Goal: Task Accomplishment & Management: Manage account settings

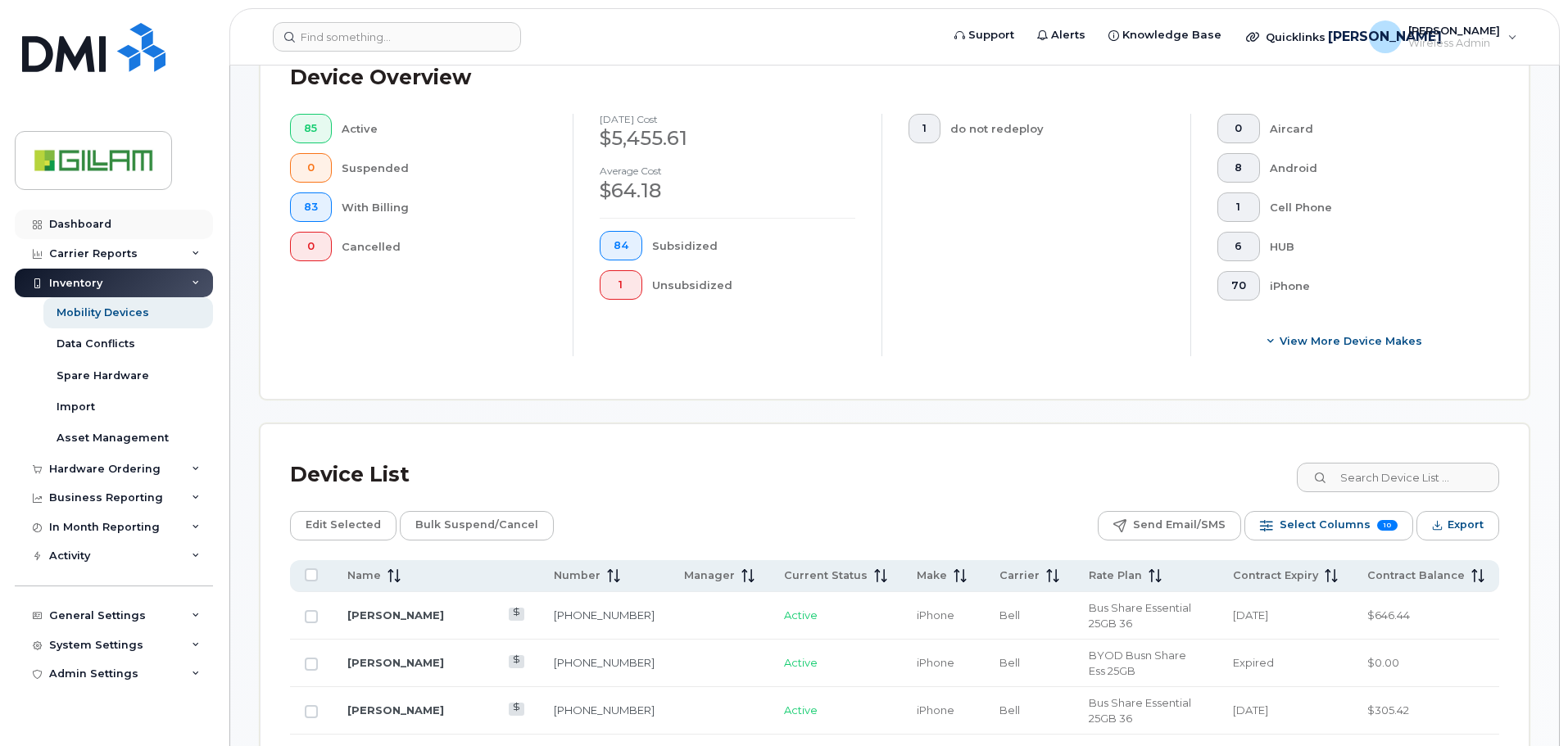
scroll to position [410, 0]
click at [80, 225] on div "Dashboard" at bounding box center [80, 224] width 62 height 13
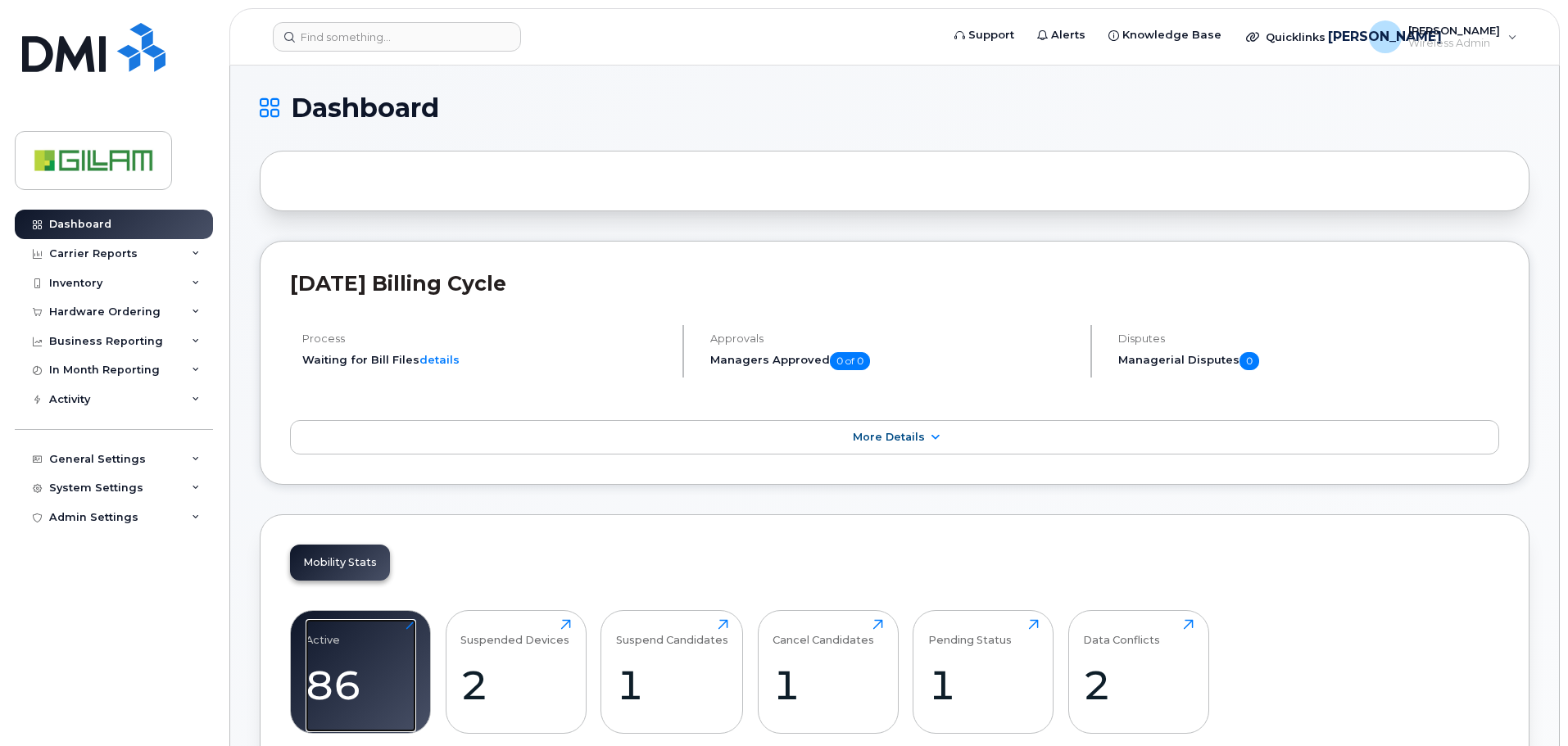
drag, startPoint x: 351, startPoint y: 638, endPoint x: 469, endPoint y: 618, distance: 119.7
click at [351, 637] on div "Active 86 Click to view more" at bounding box center [360, 671] width 110 height 105
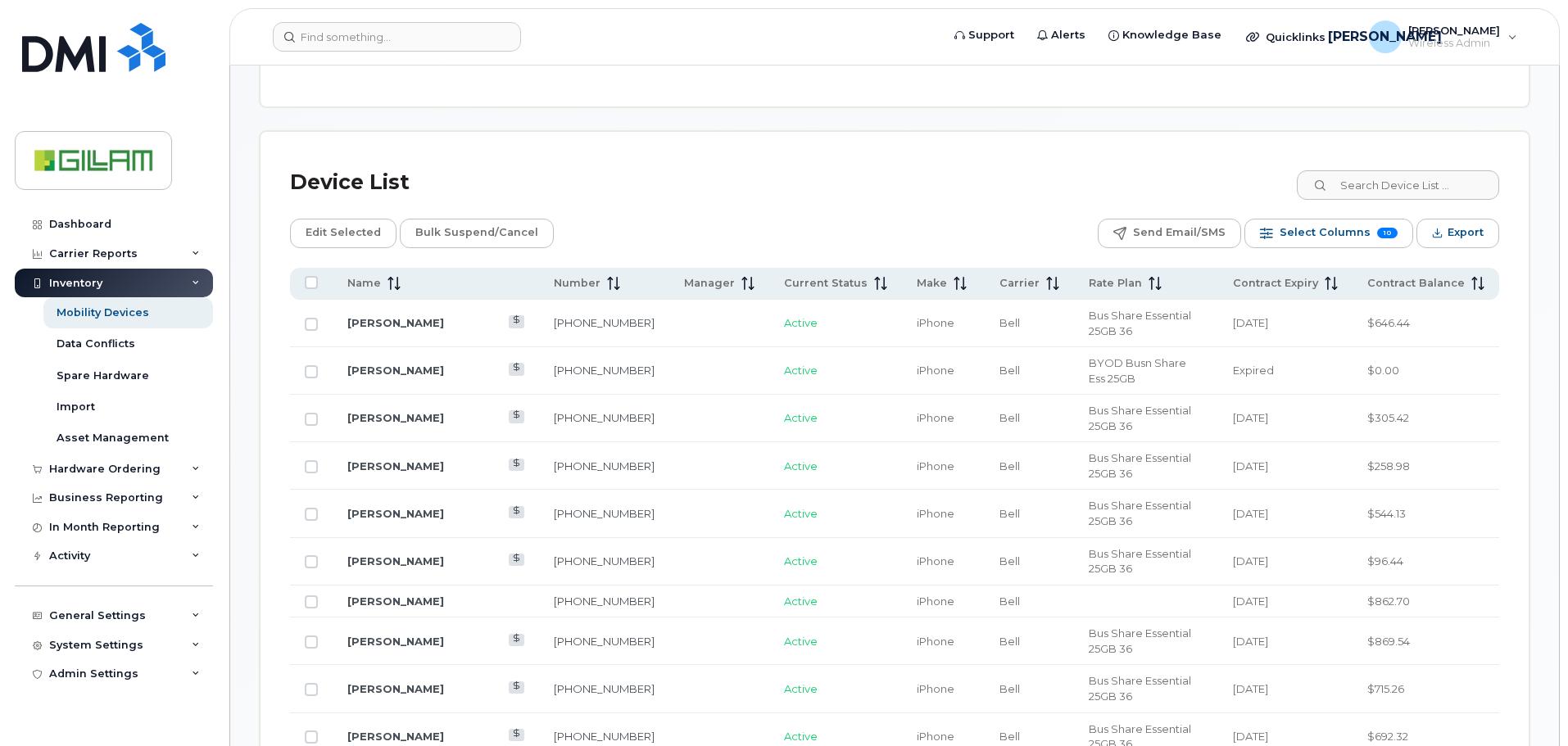
scroll to position [328, 0]
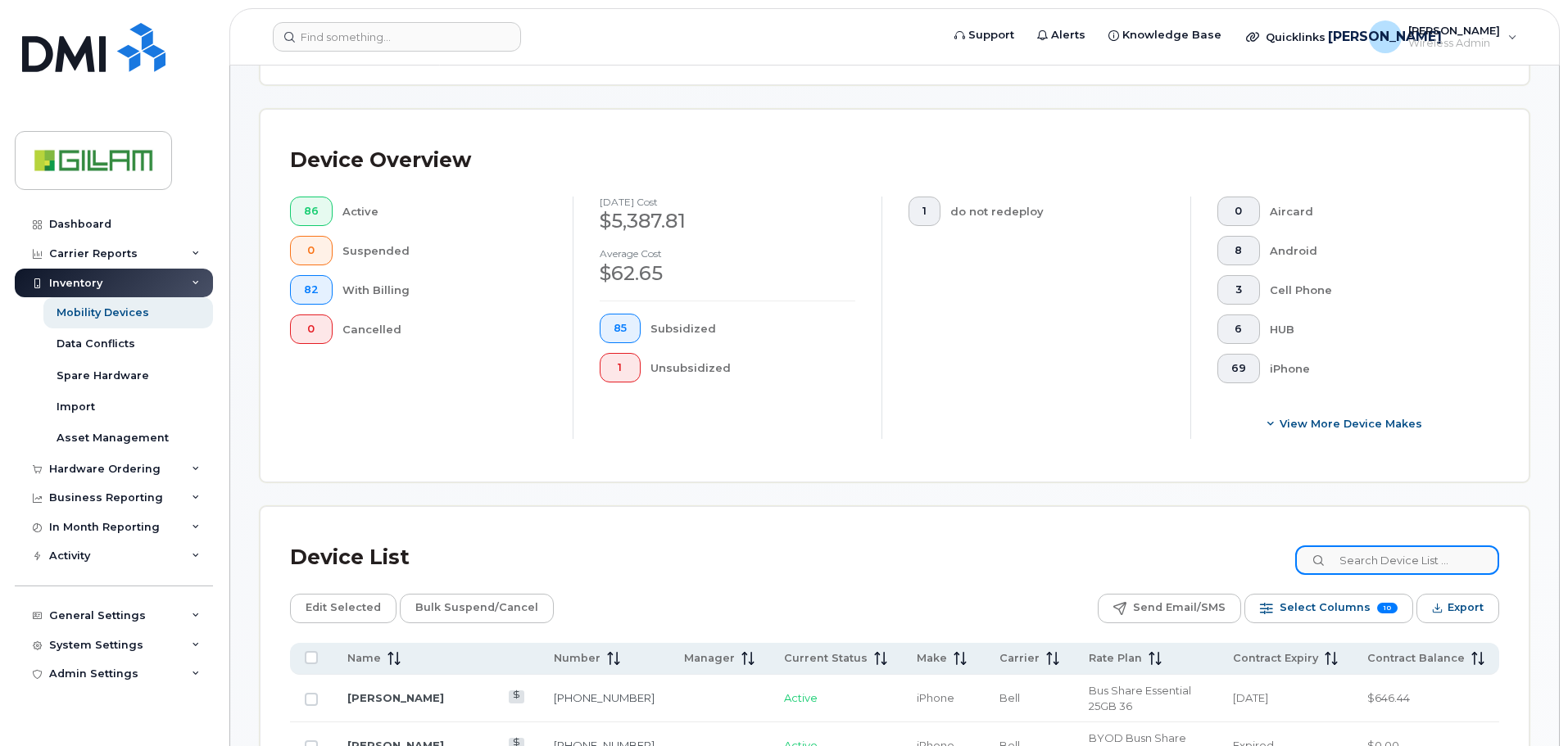
drag, startPoint x: 1401, startPoint y: 560, endPoint x: 1465, endPoint y: 525, distance: 72.9
click at [1409, 560] on input at bounding box center [1397, 560] width 204 height 29
type input "daniel"
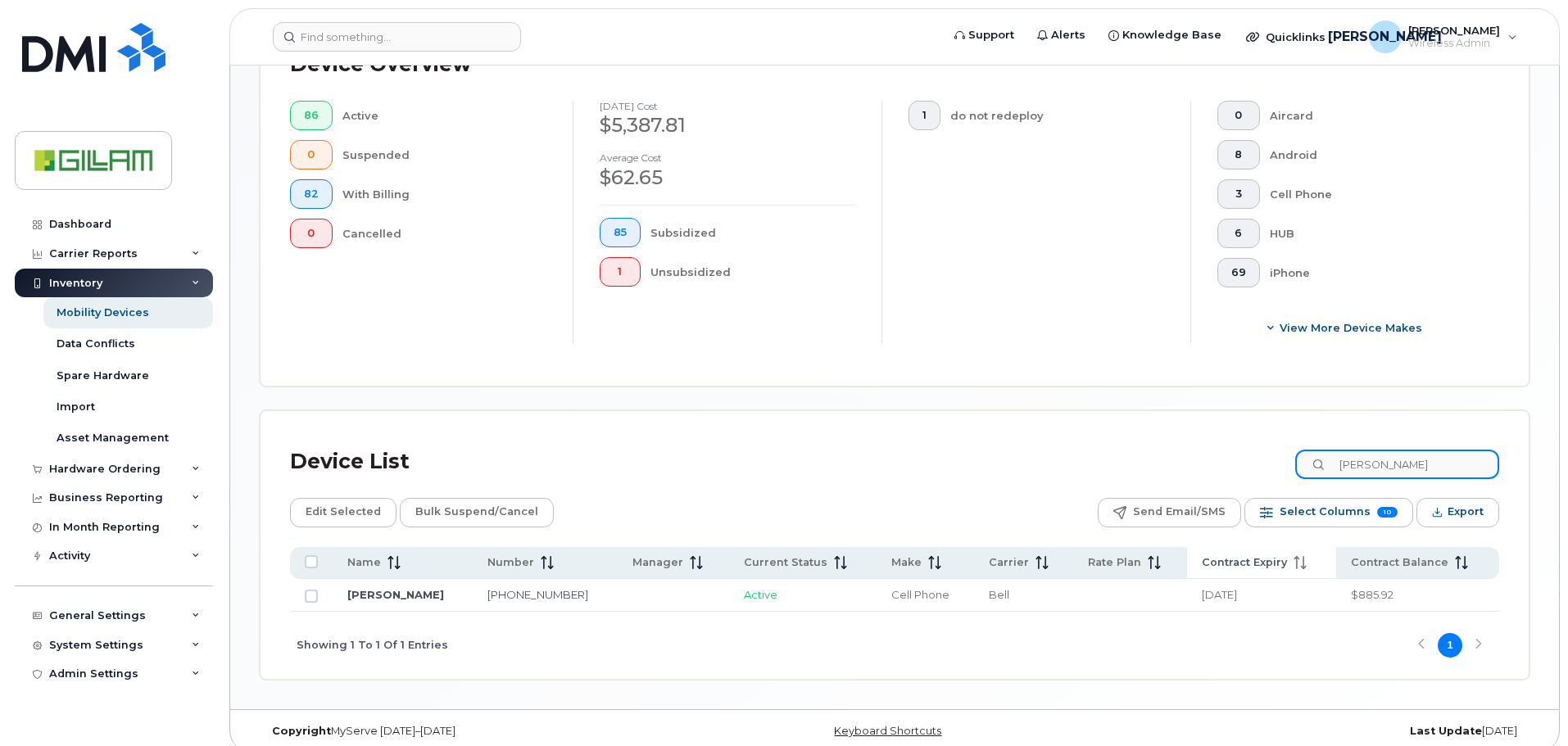
scroll to position [439, 0]
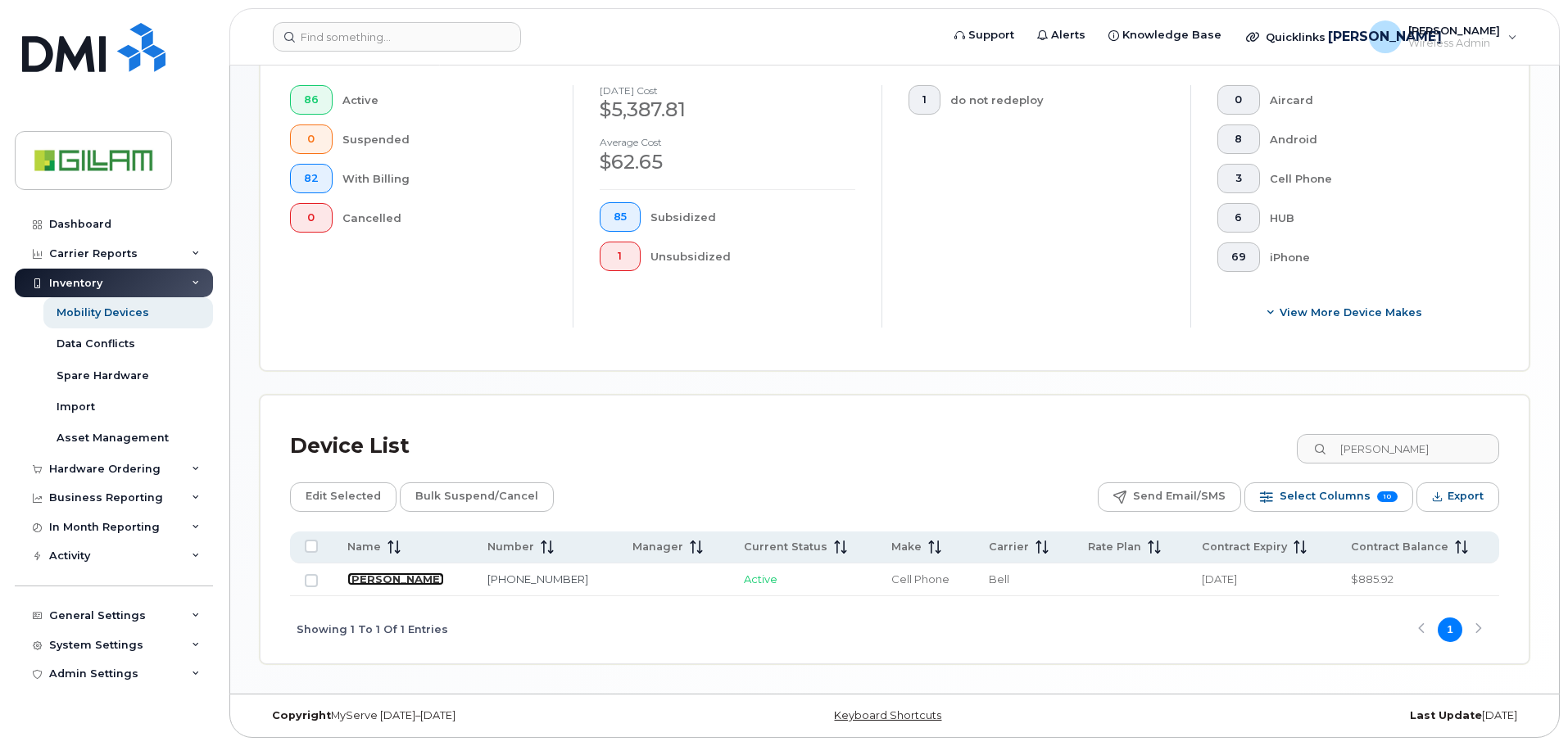
click at [374, 580] on link "Daniel Vargas" at bounding box center [396, 579] width 97 height 13
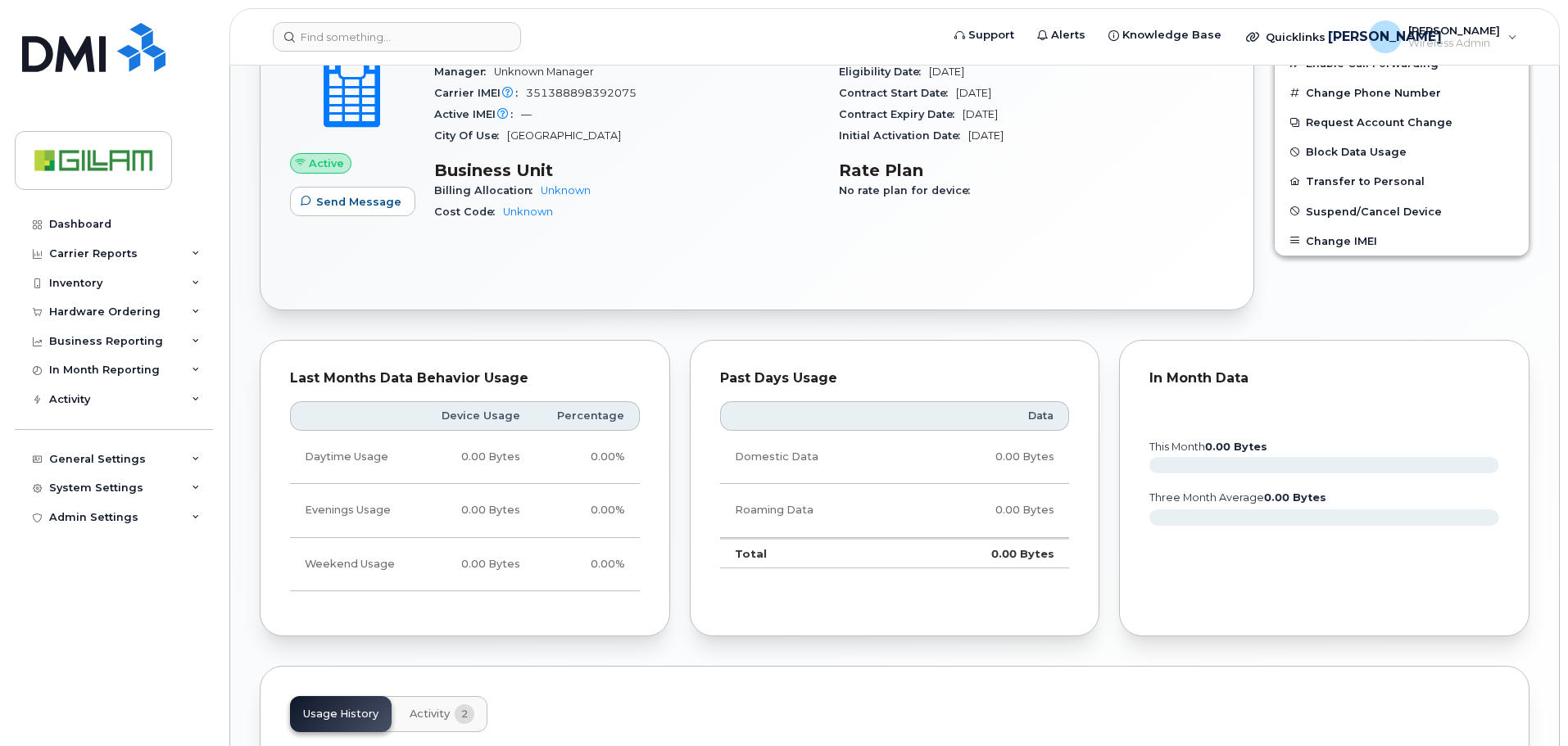
scroll to position [410, 0]
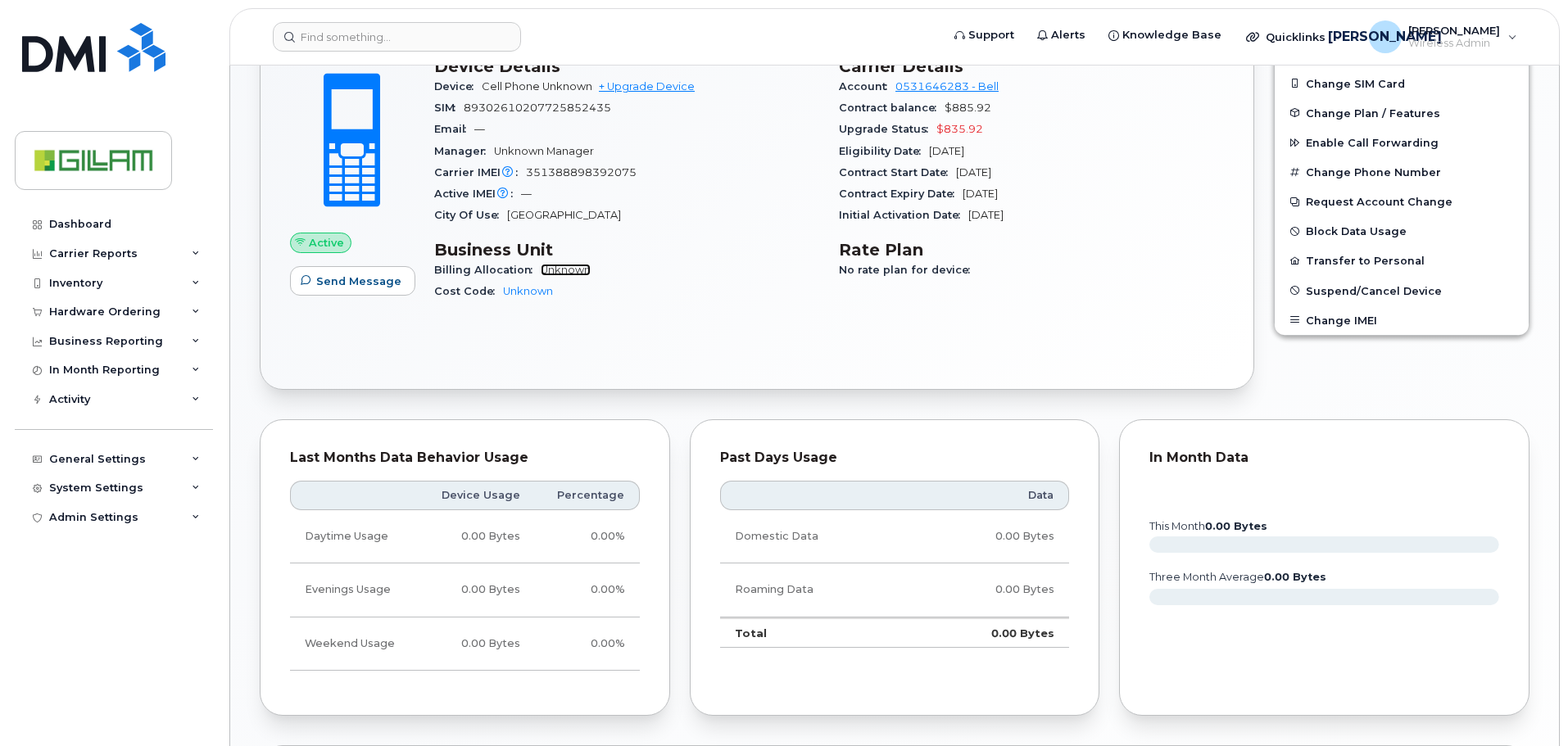
click at [580, 268] on link "Unknown" at bounding box center [565, 269] width 50 height 12
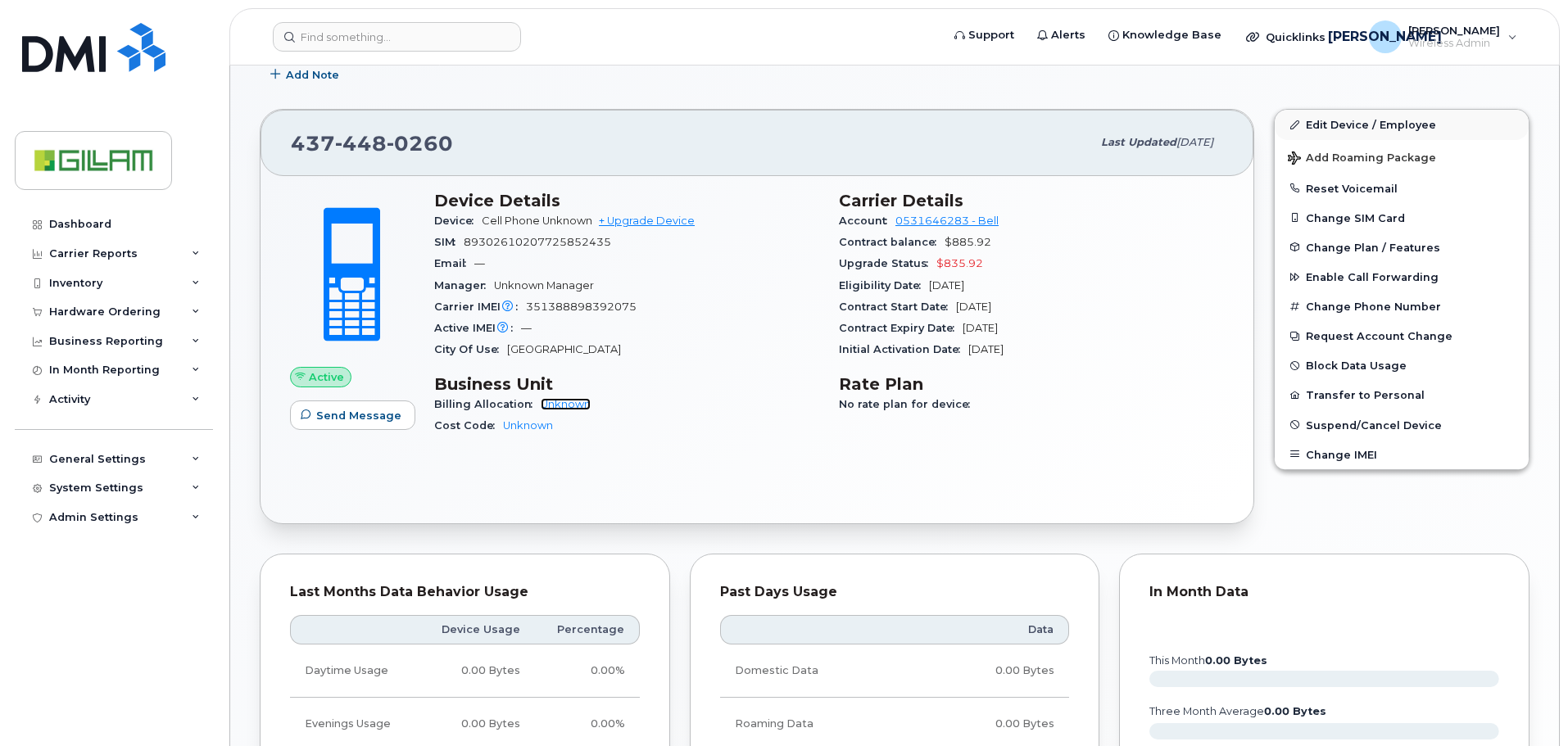
scroll to position [246, 0]
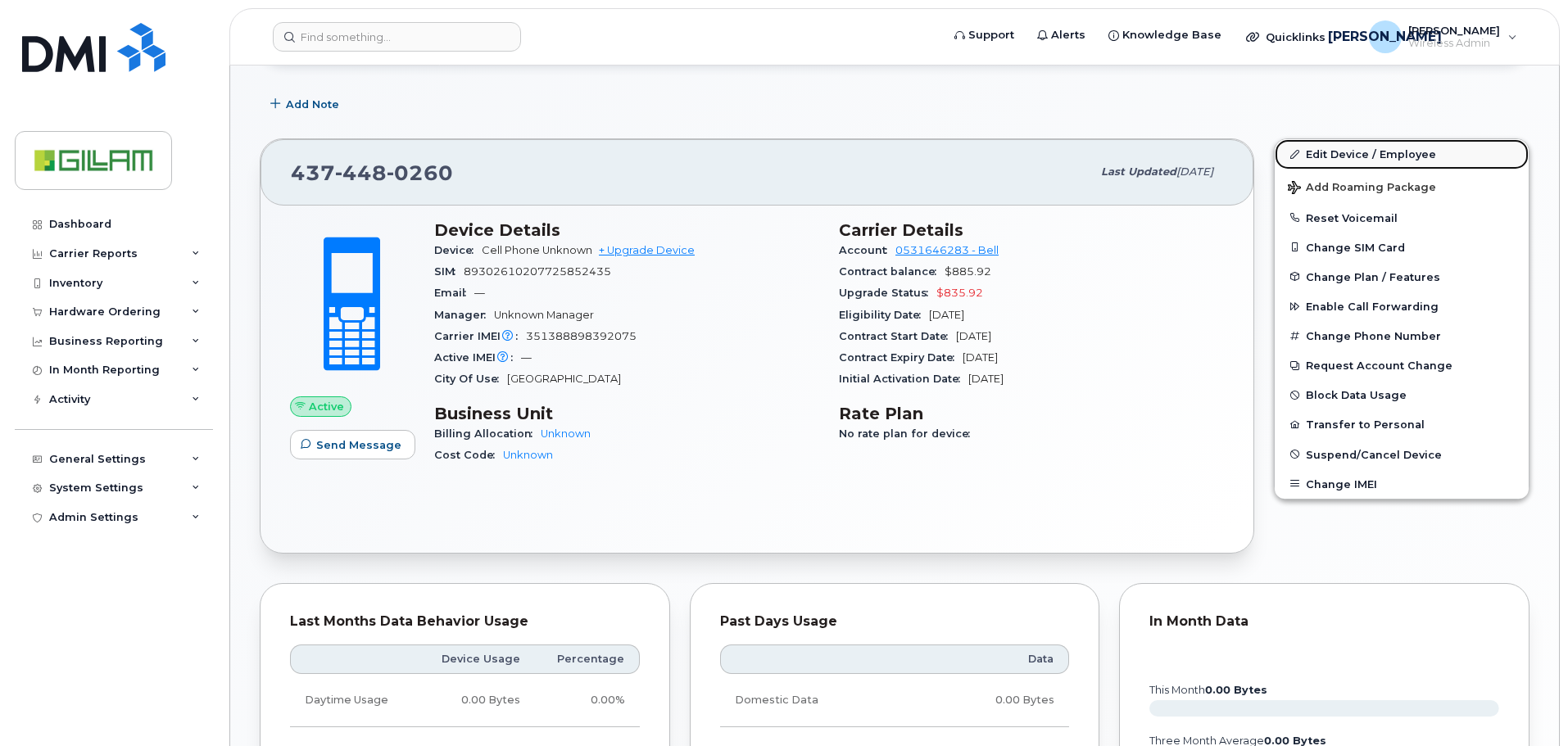
click at [1352, 148] on link "Edit Device / Employee" at bounding box center [1402, 154] width 254 height 29
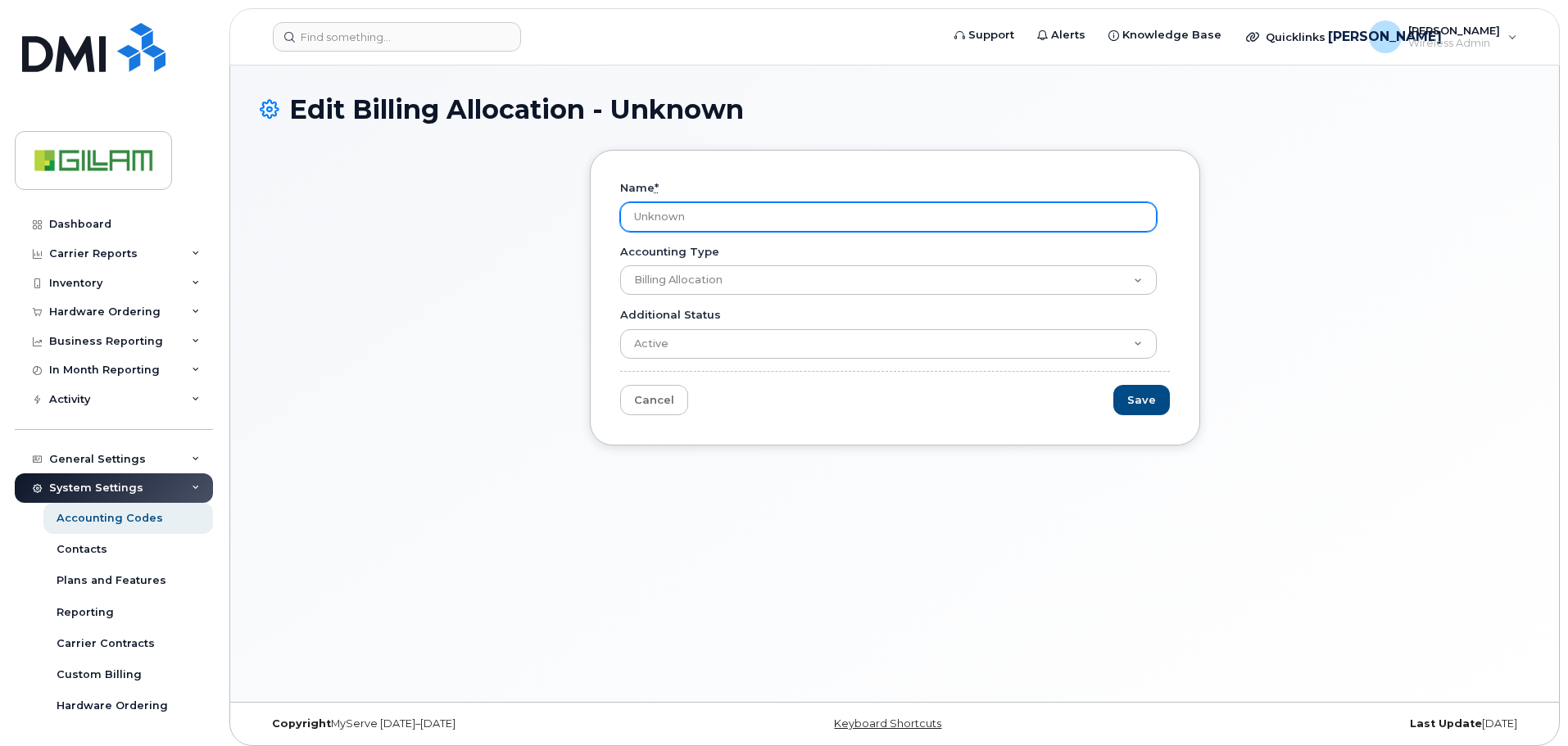
click at [684, 220] on input "Unknown" at bounding box center [888, 217] width 536 height 29
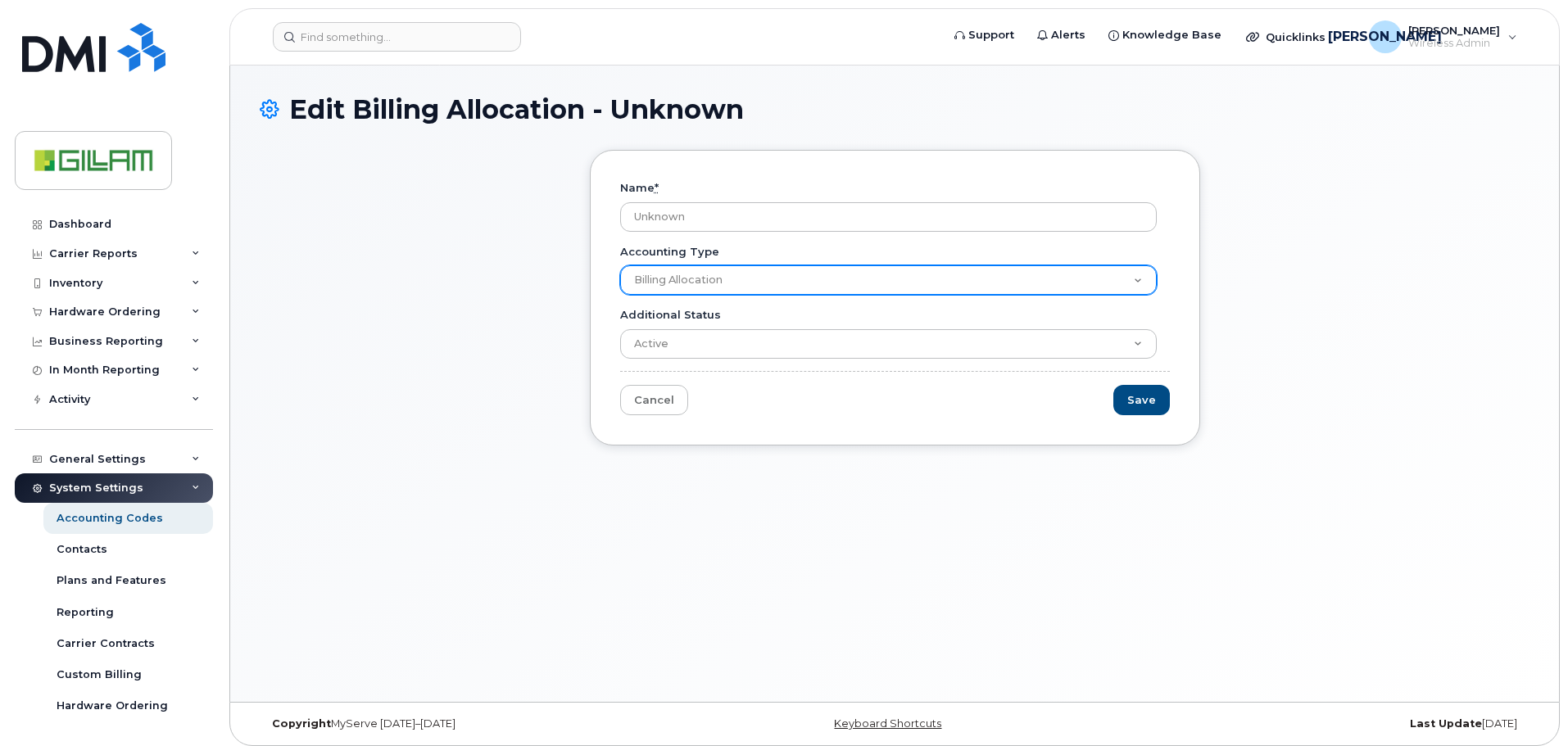
click at [691, 285] on select "Billing Allocation Cost Code" at bounding box center [888, 280] width 536 height 29
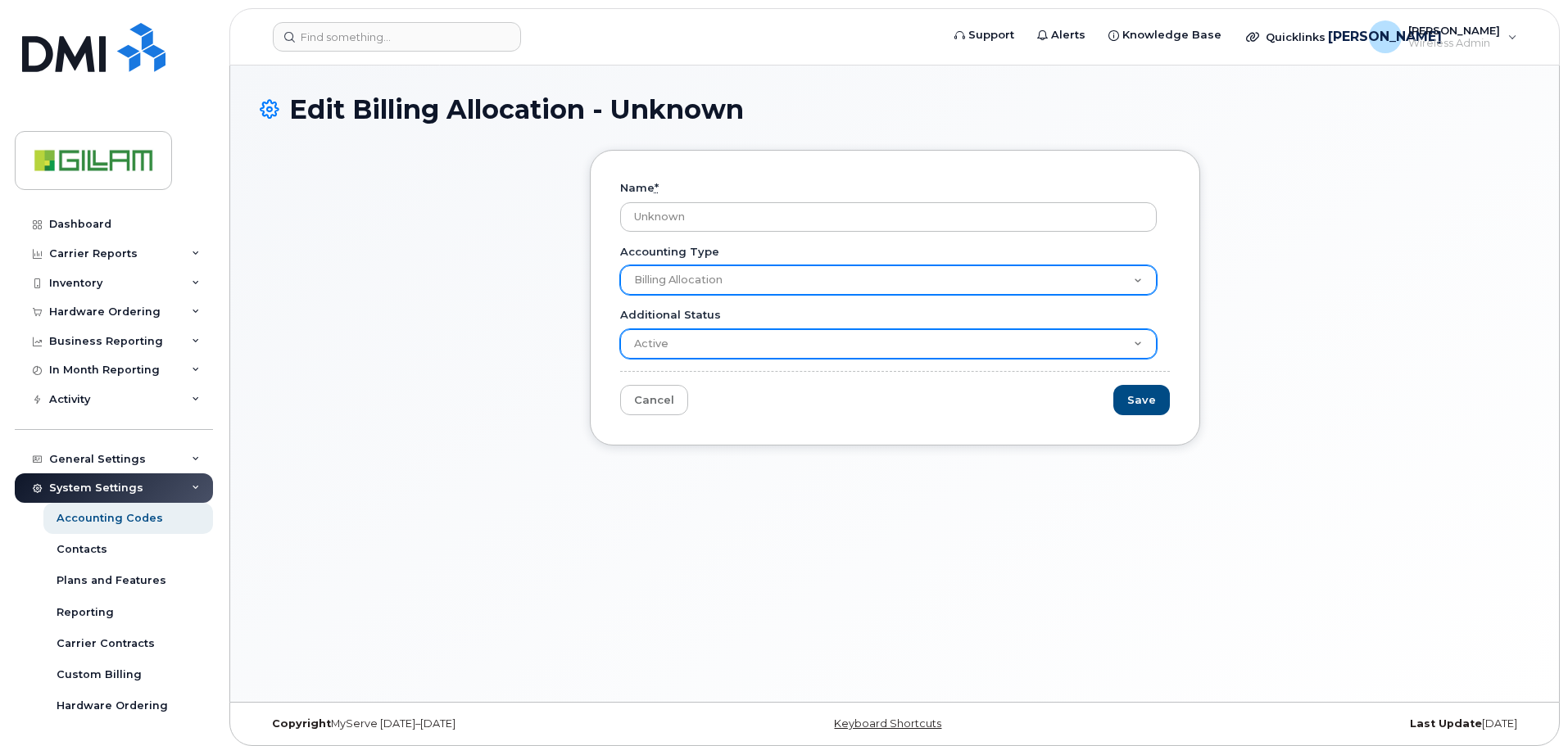
select select "1165"
click at [620, 266] on select "Billing Allocation Cost Code" at bounding box center [888, 280] width 536 height 29
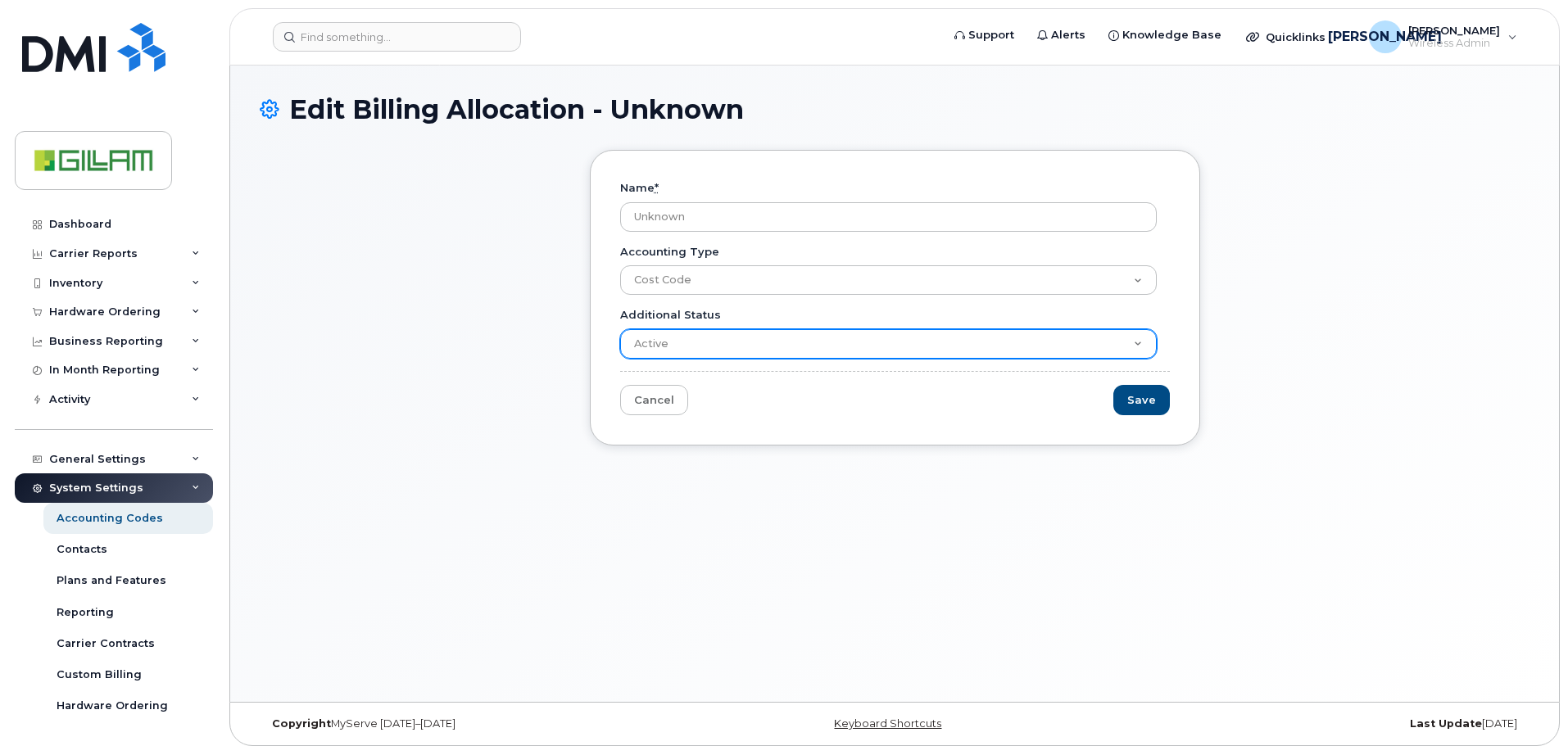
click at [677, 346] on select "Active Suspended Cancelled Closed" at bounding box center [888, 344] width 536 height 29
click at [620, 330] on select "Active Suspended Cancelled Closed" at bounding box center [888, 344] width 536 height 29
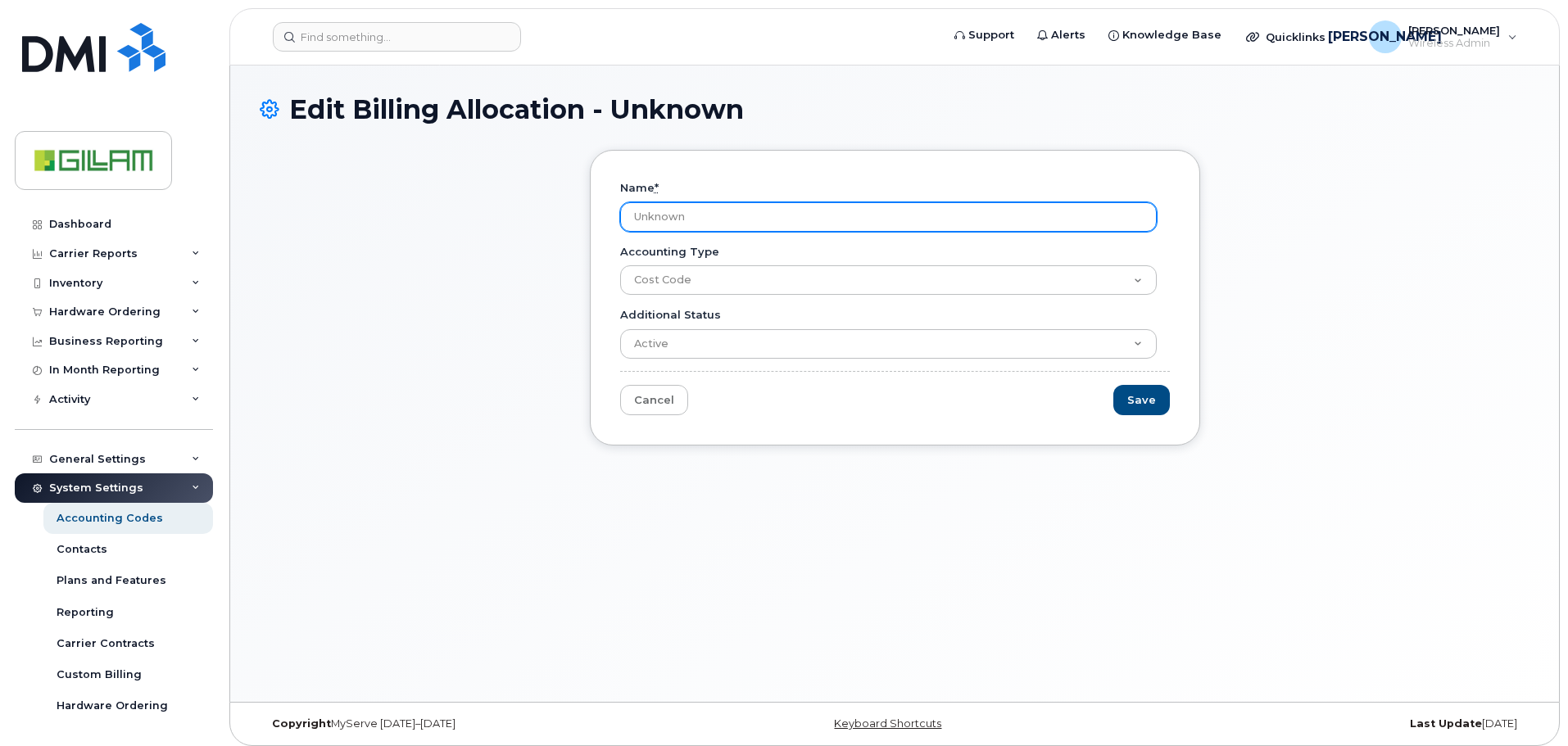
click at [694, 222] on input "Unknown" at bounding box center [888, 217] width 536 height 29
click at [1149, 214] on input "Unknown" at bounding box center [888, 217] width 536 height 29
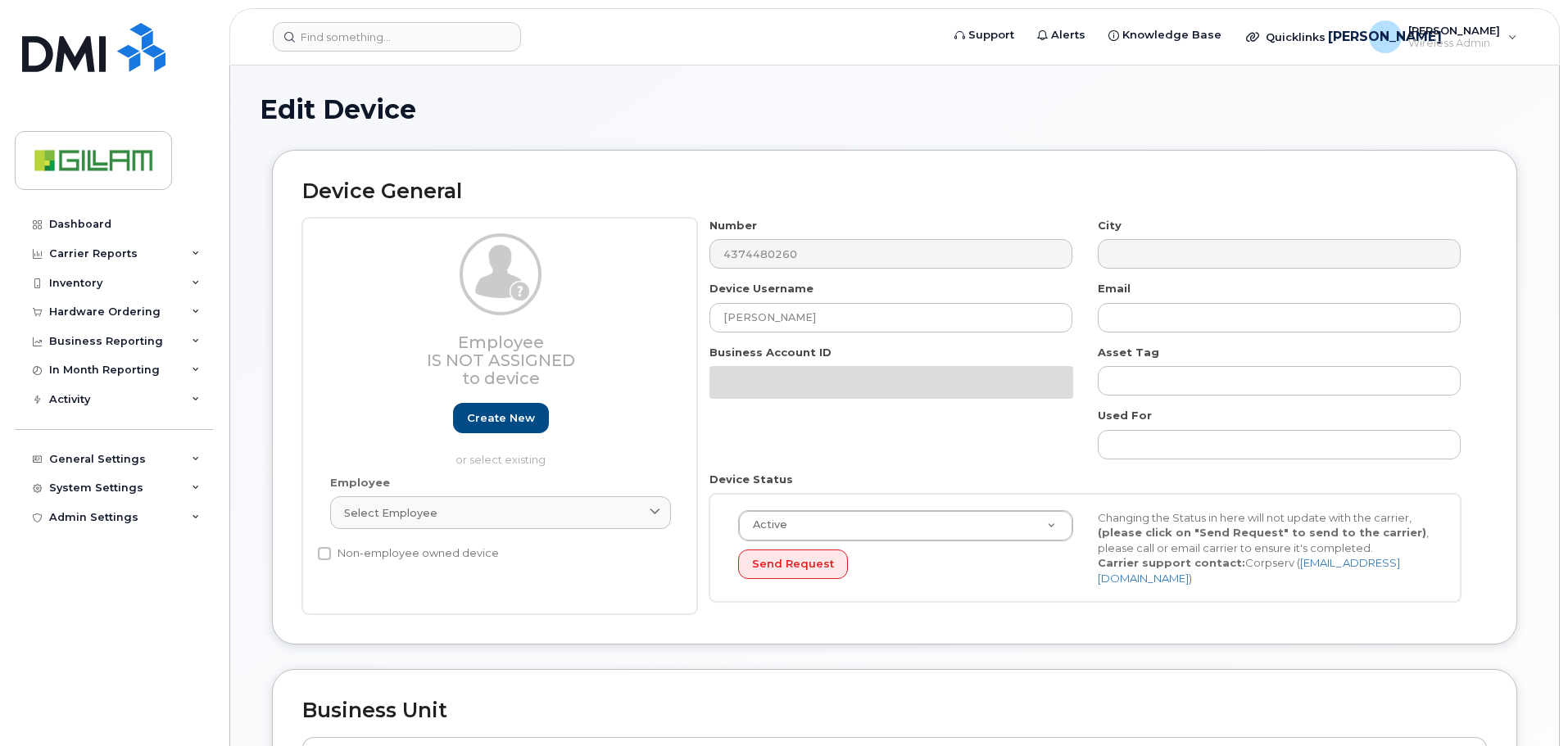
select select "81084"
select select "81083"
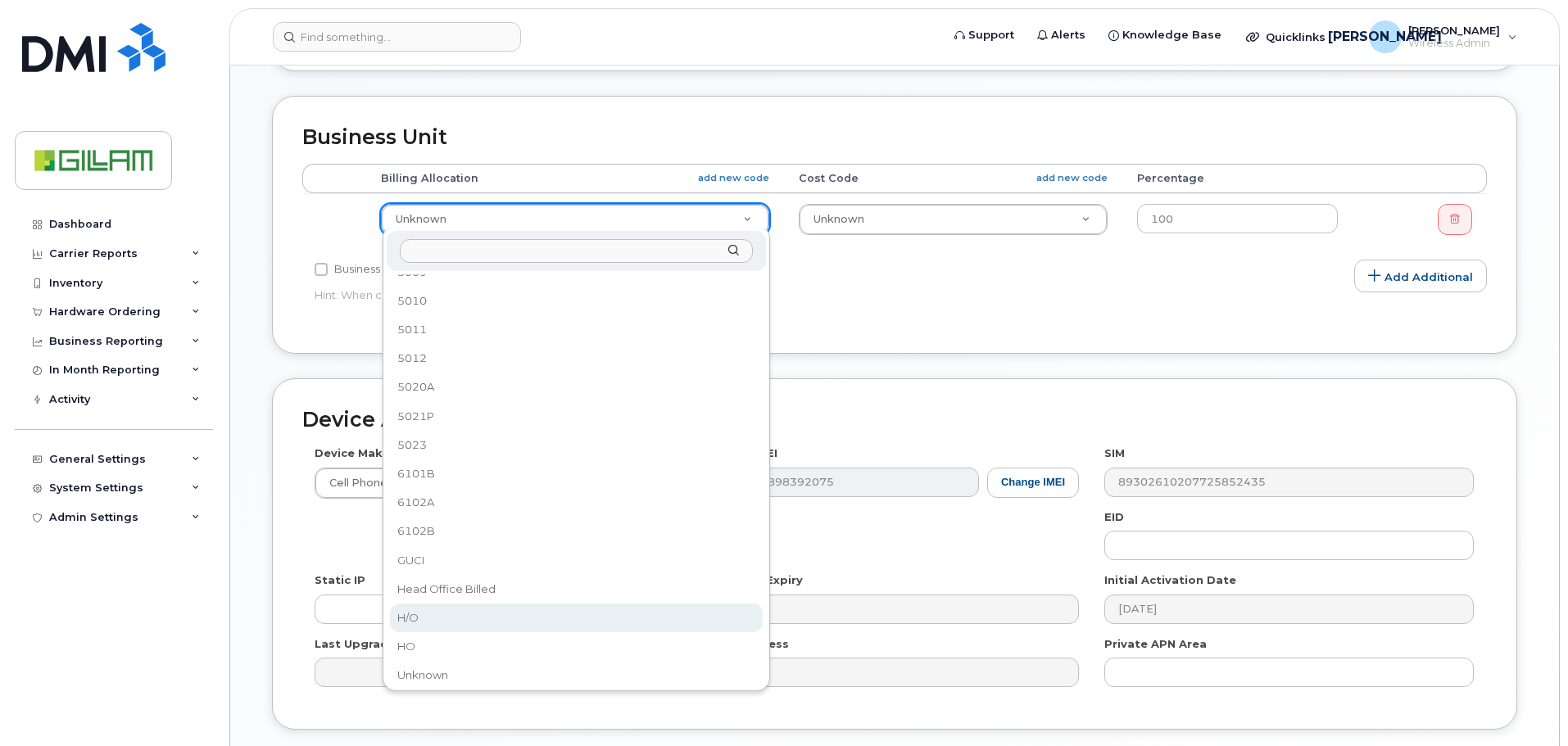
scroll to position [1896, 0]
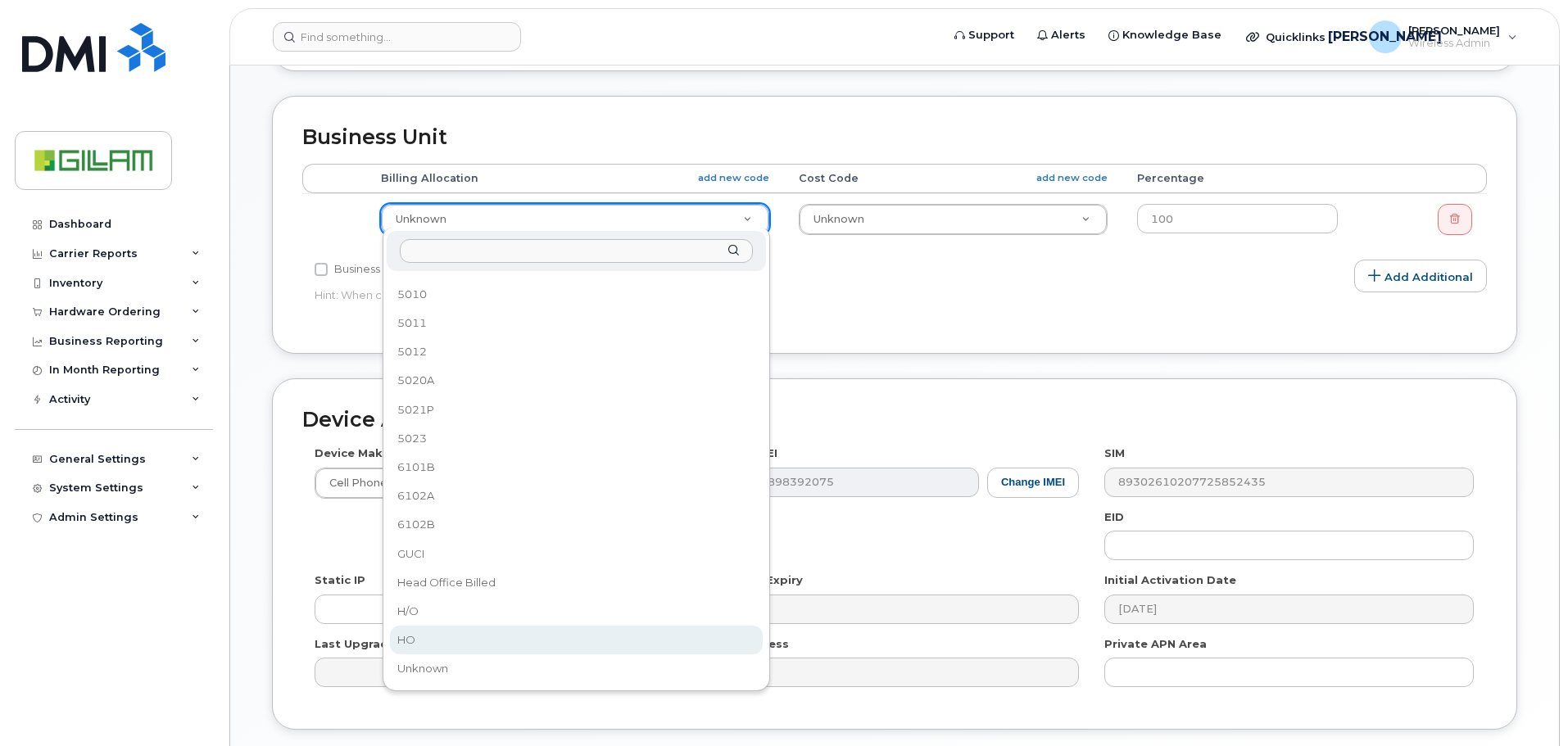
select select "5784026"
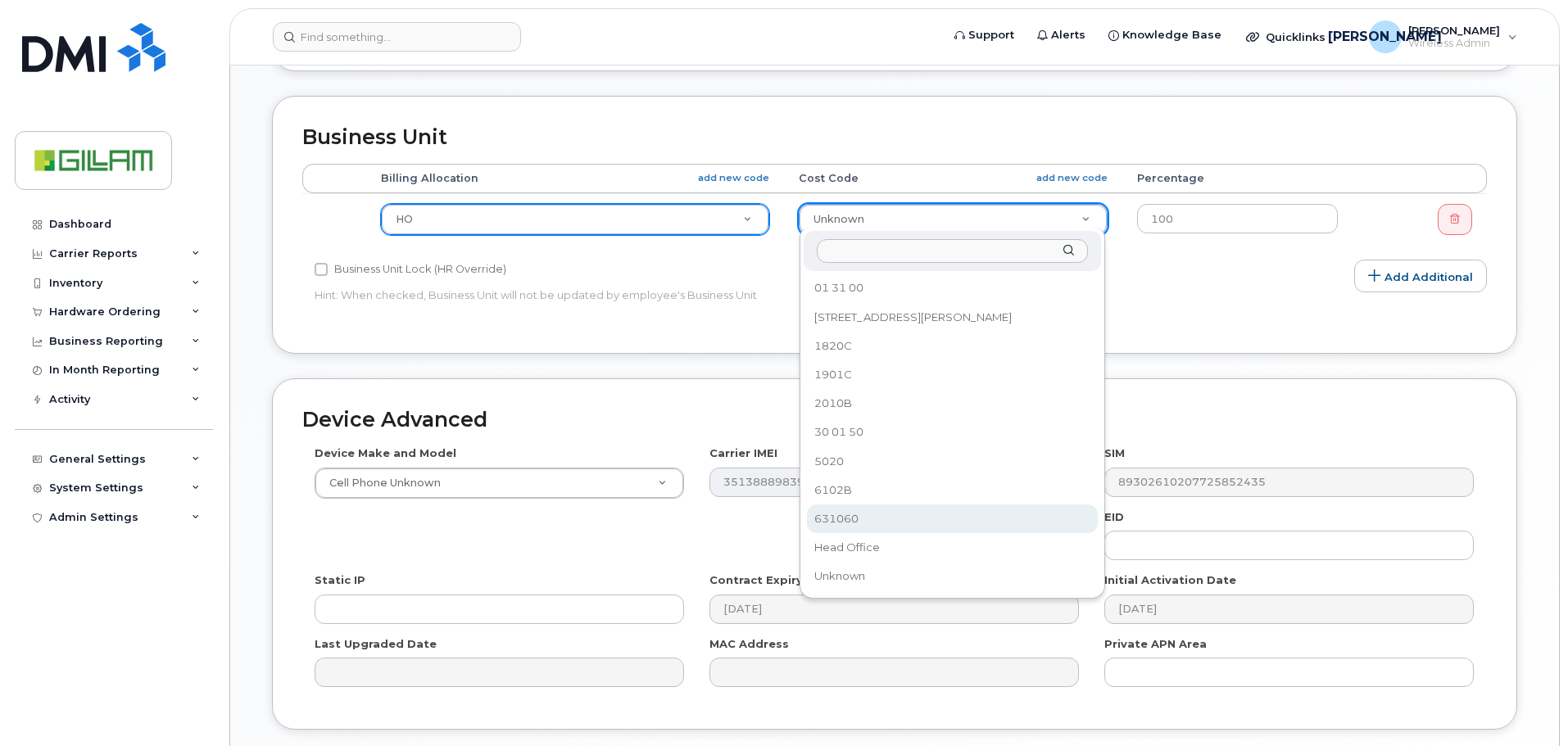
select select "81085"
drag, startPoint x: 1086, startPoint y: 217, endPoint x: 1077, endPoint y: 222, distance: 10.3
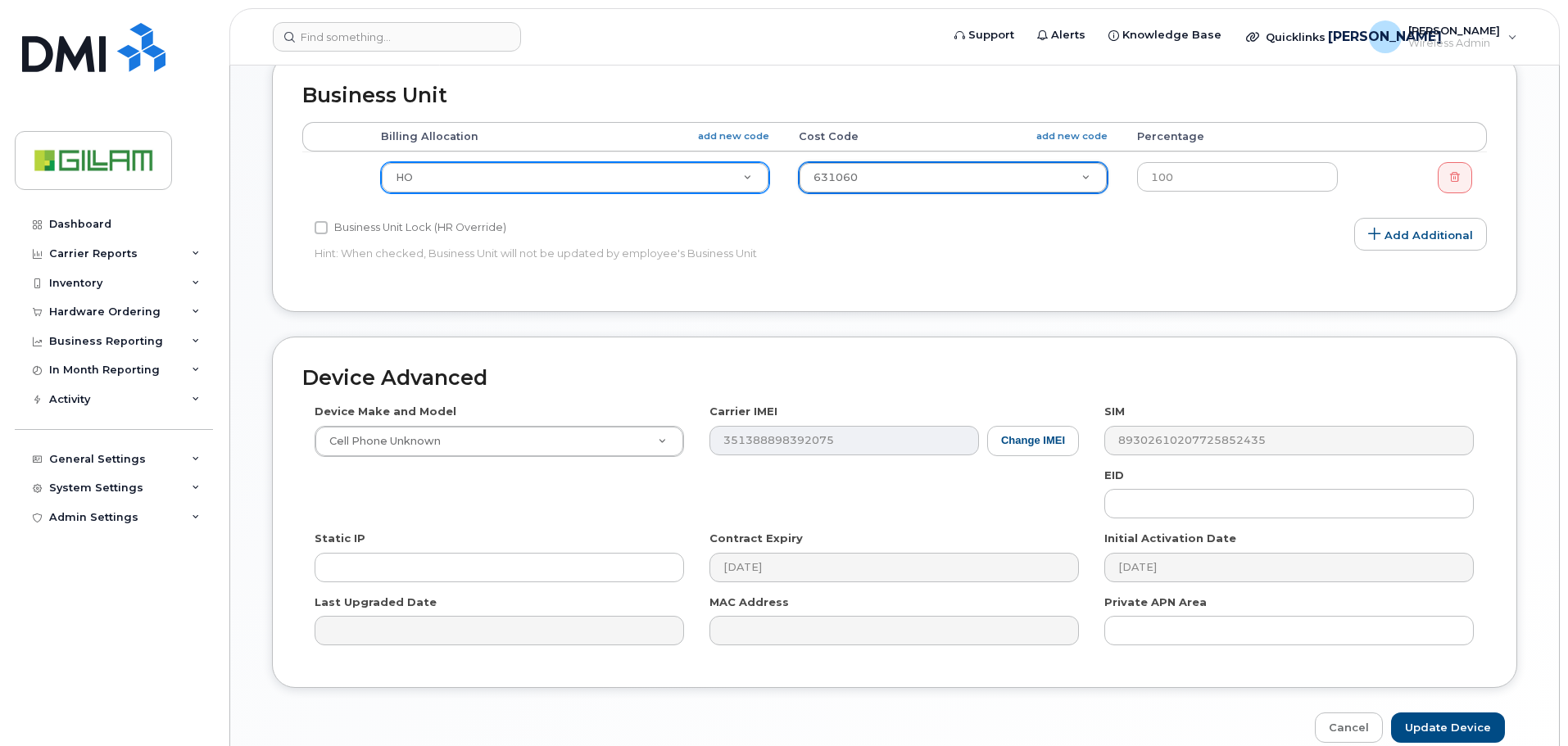
scroll to position [687, 0]
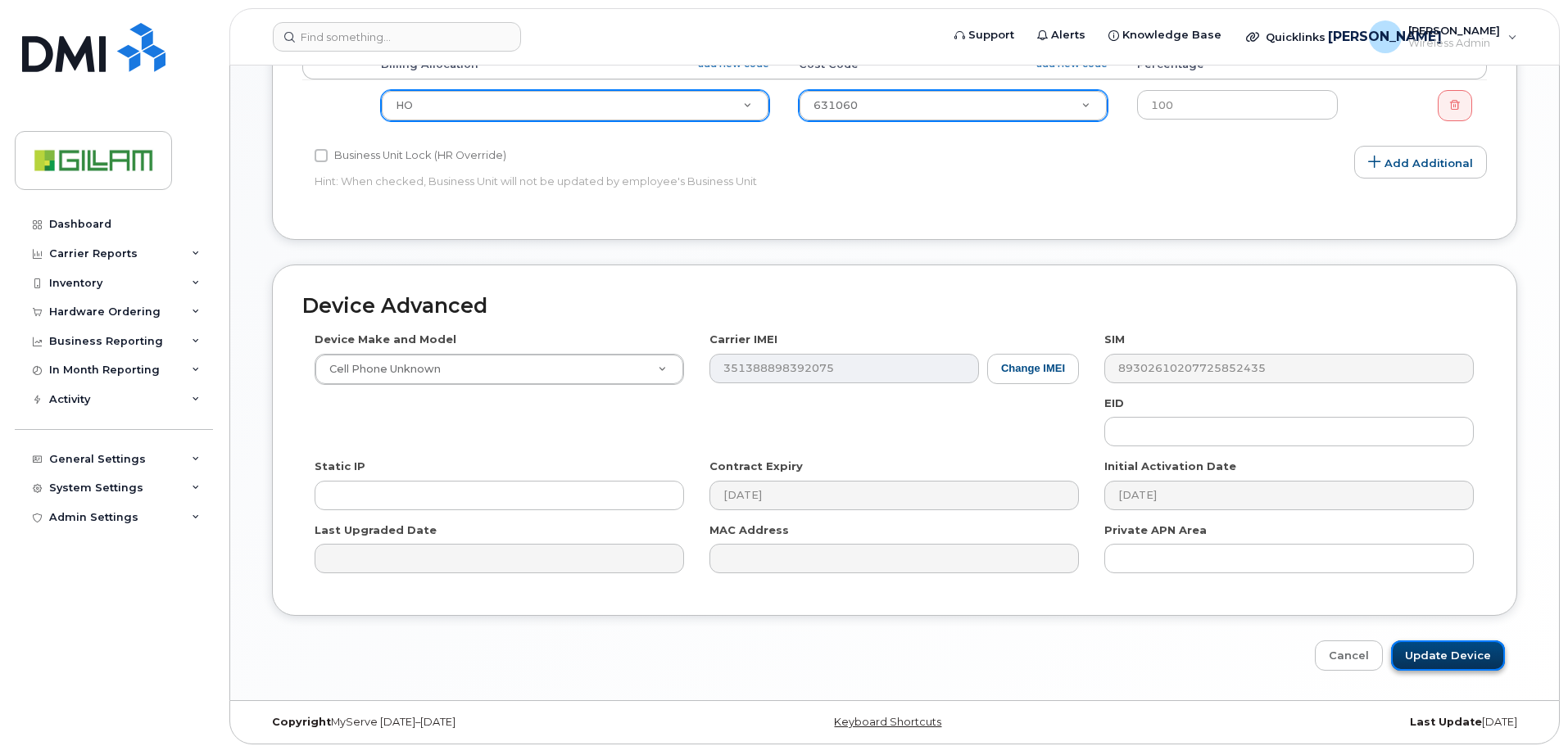
click at [1463, 647] on input "Update Device" at bounding box center [1447, 656] width 114 height 30
type input "Saving..."
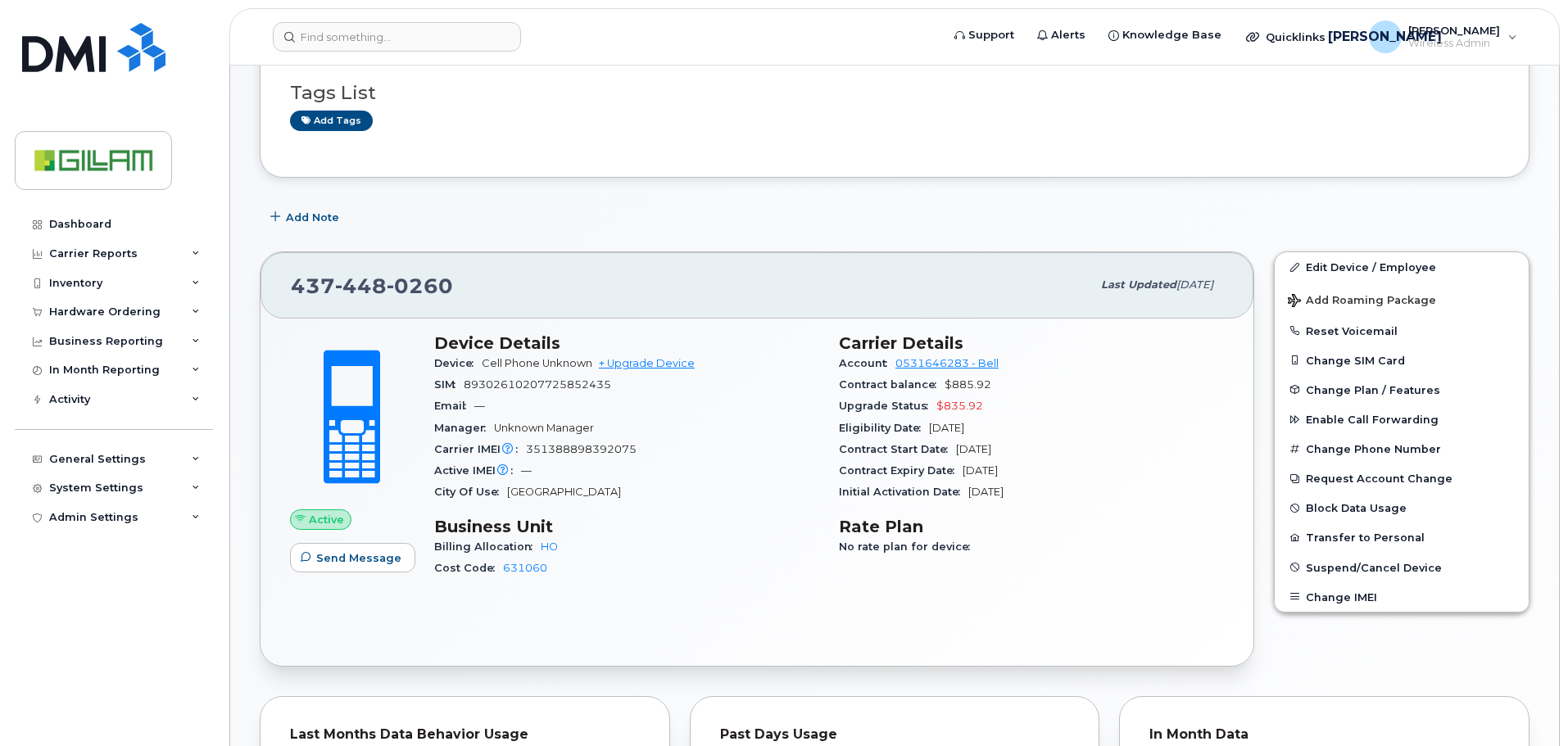
scroll to position [164, 0]
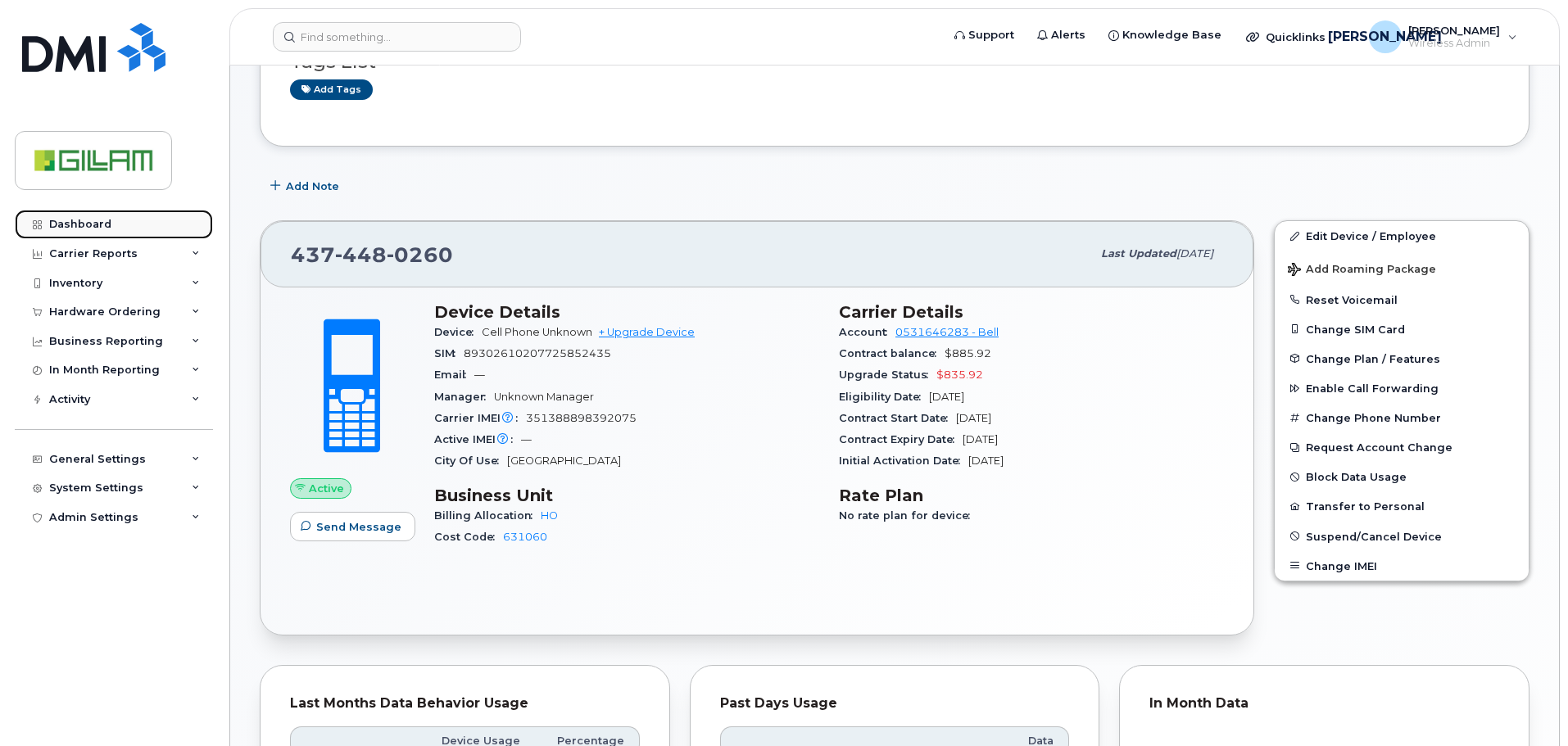
drag, startPoint x: 61, startPoint y: 222, endPoint x: 111, endPoint y: 222, distance: 50.0
click at [62, 222] on div "Dashboard" at bounding box center [80, 224] width 62 height 13
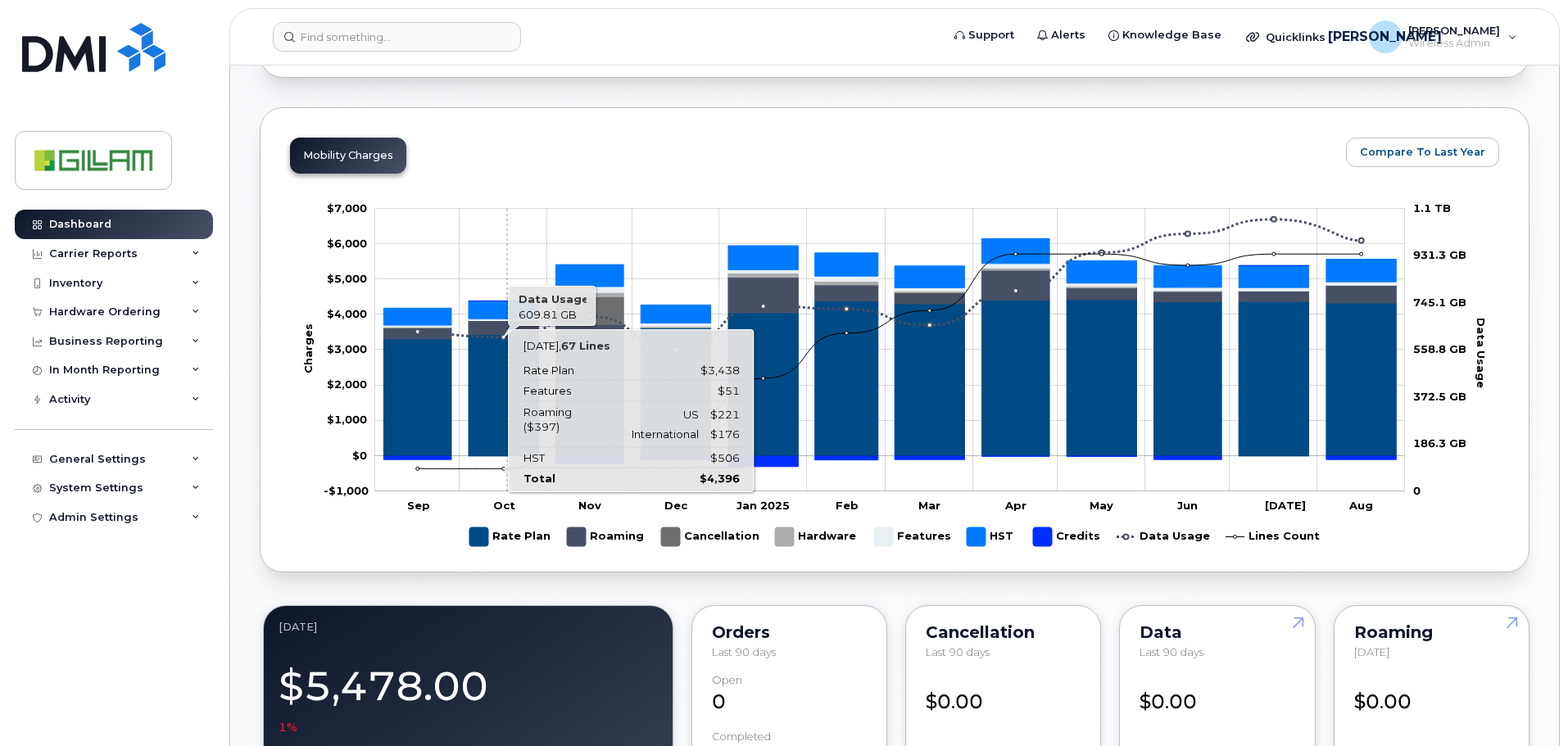
scroll to position [59, 0]
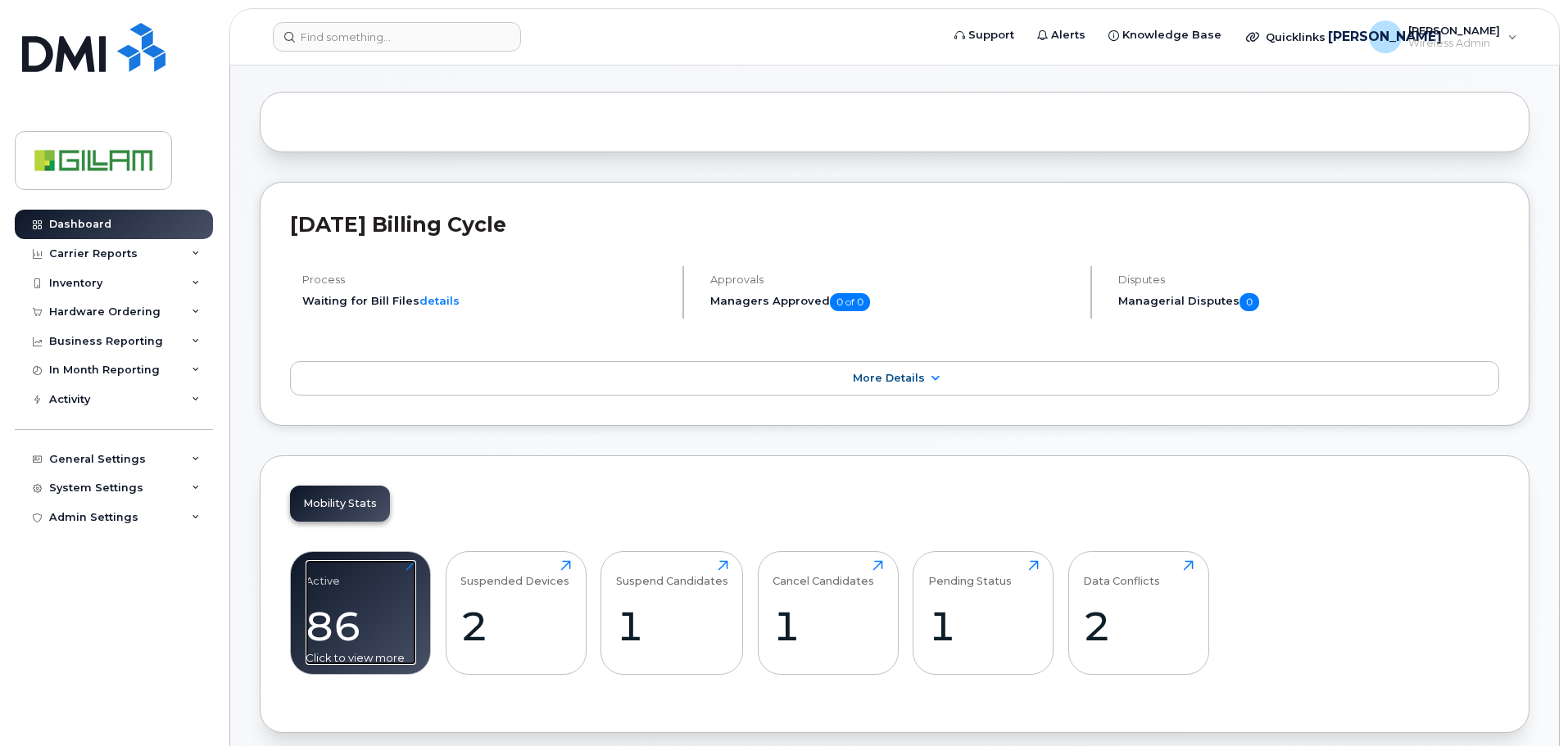
click at [361, 561] on div "Active 86 Click to view more" at bounding box center [360, 612] width 110 height 105
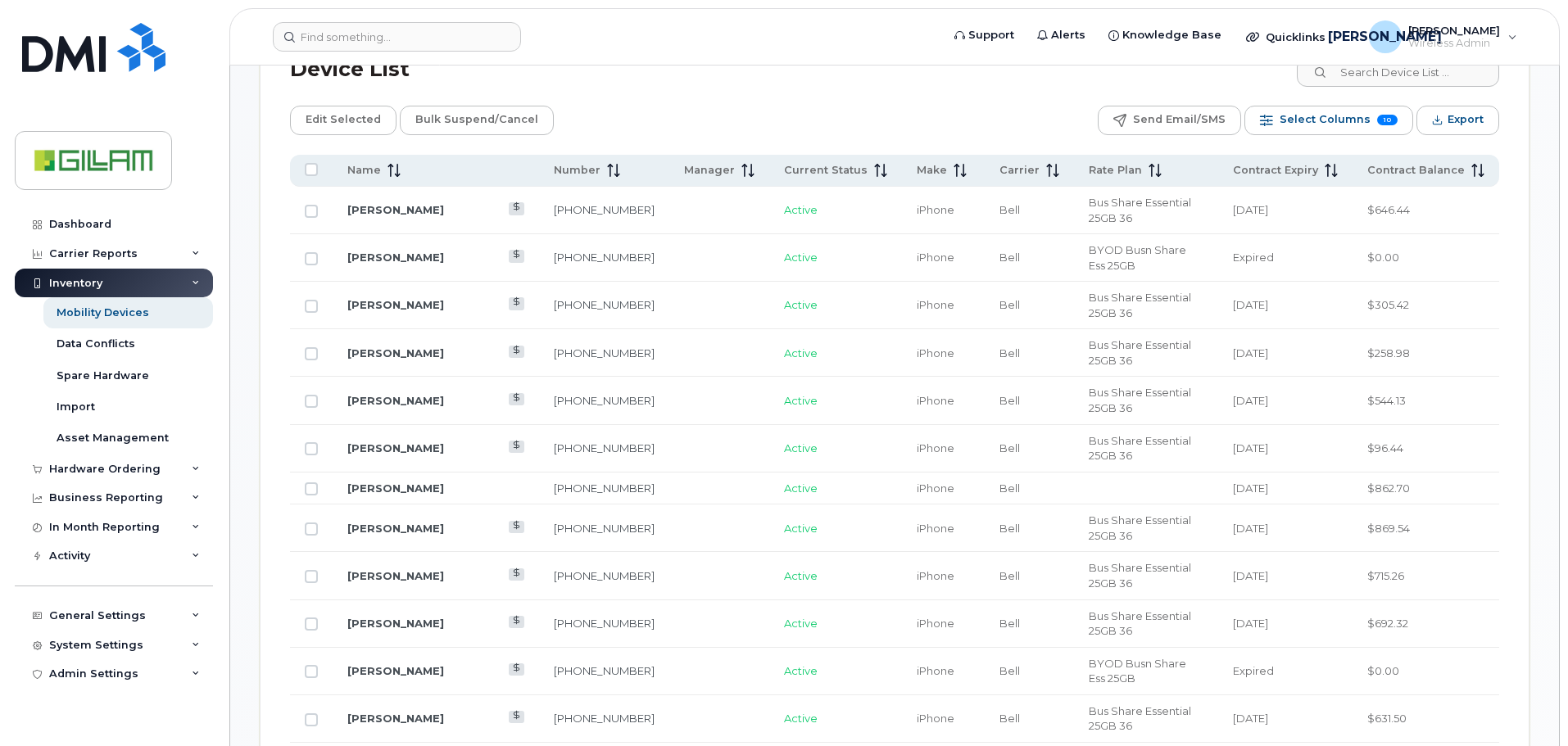
scroll to position [819, 0]
click at [401, 295] on link "[PERSON_NAME]" at bounding box center [396, 301] width 97 height 13
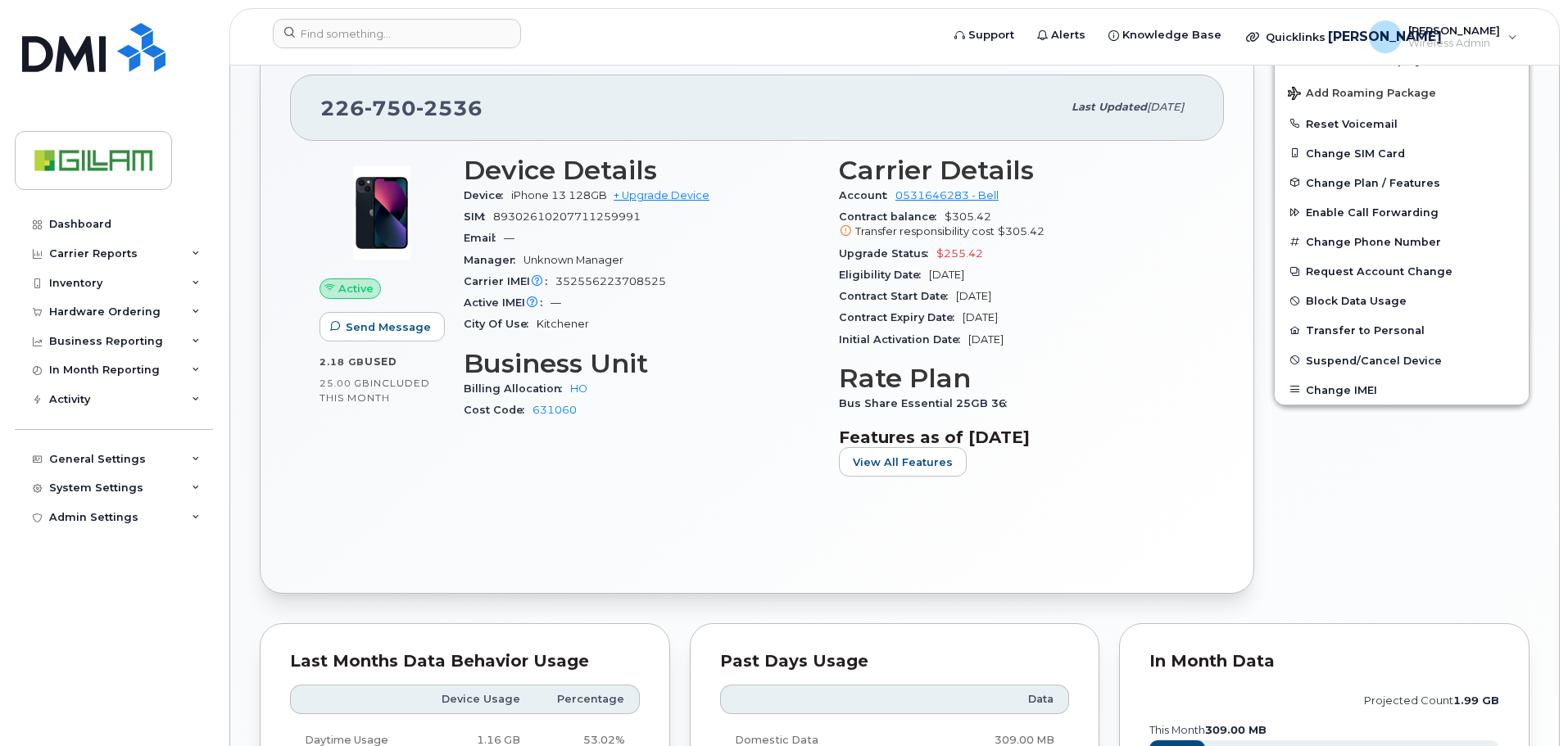
scroll to position [410, 0]
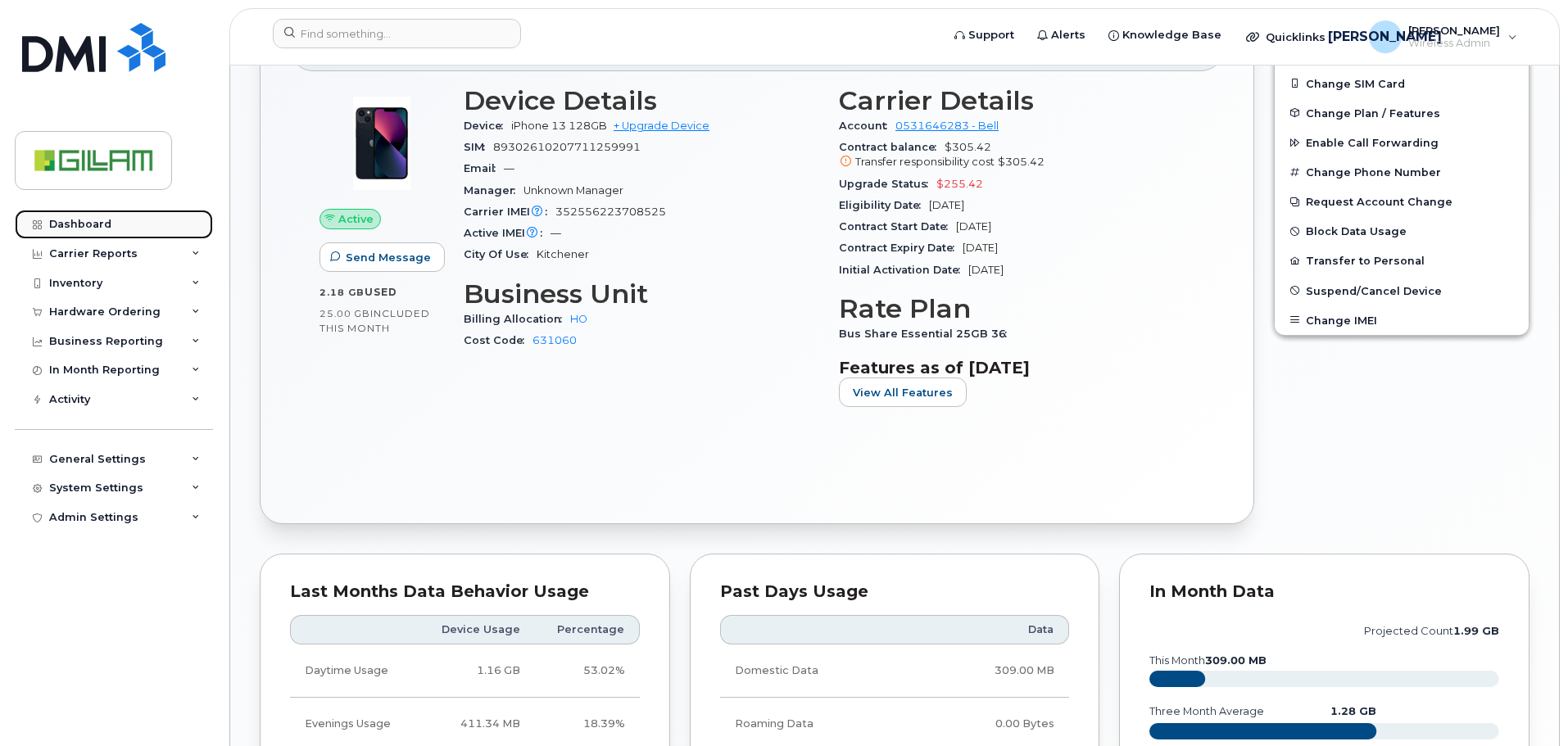
click at [66, 219] on div "Dashboard" at bounding box center [80, 224] width 62 height 13
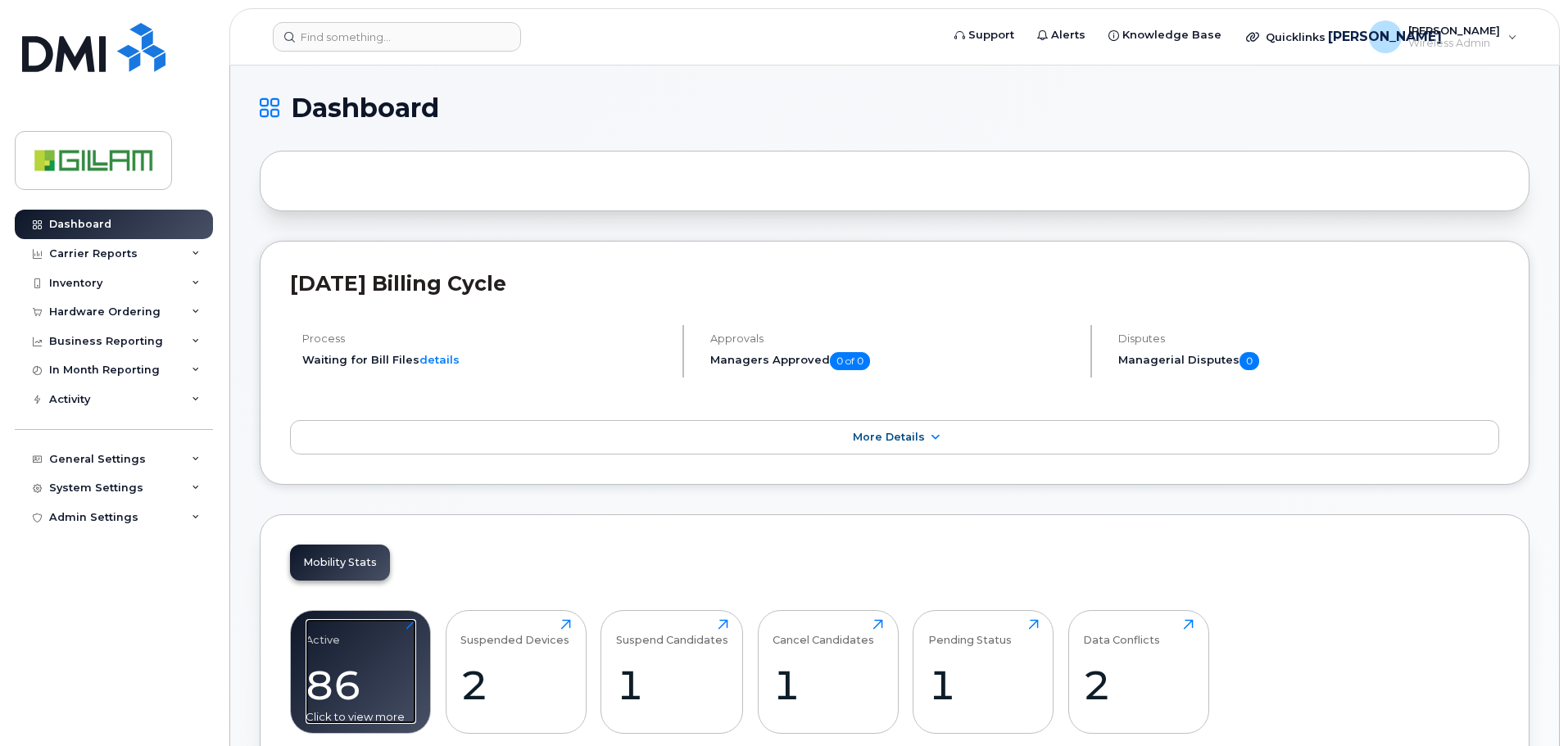
click at [380, 645] on div "Active 86 Click to view more" at bounding box center [360, 671] width 110 height 105
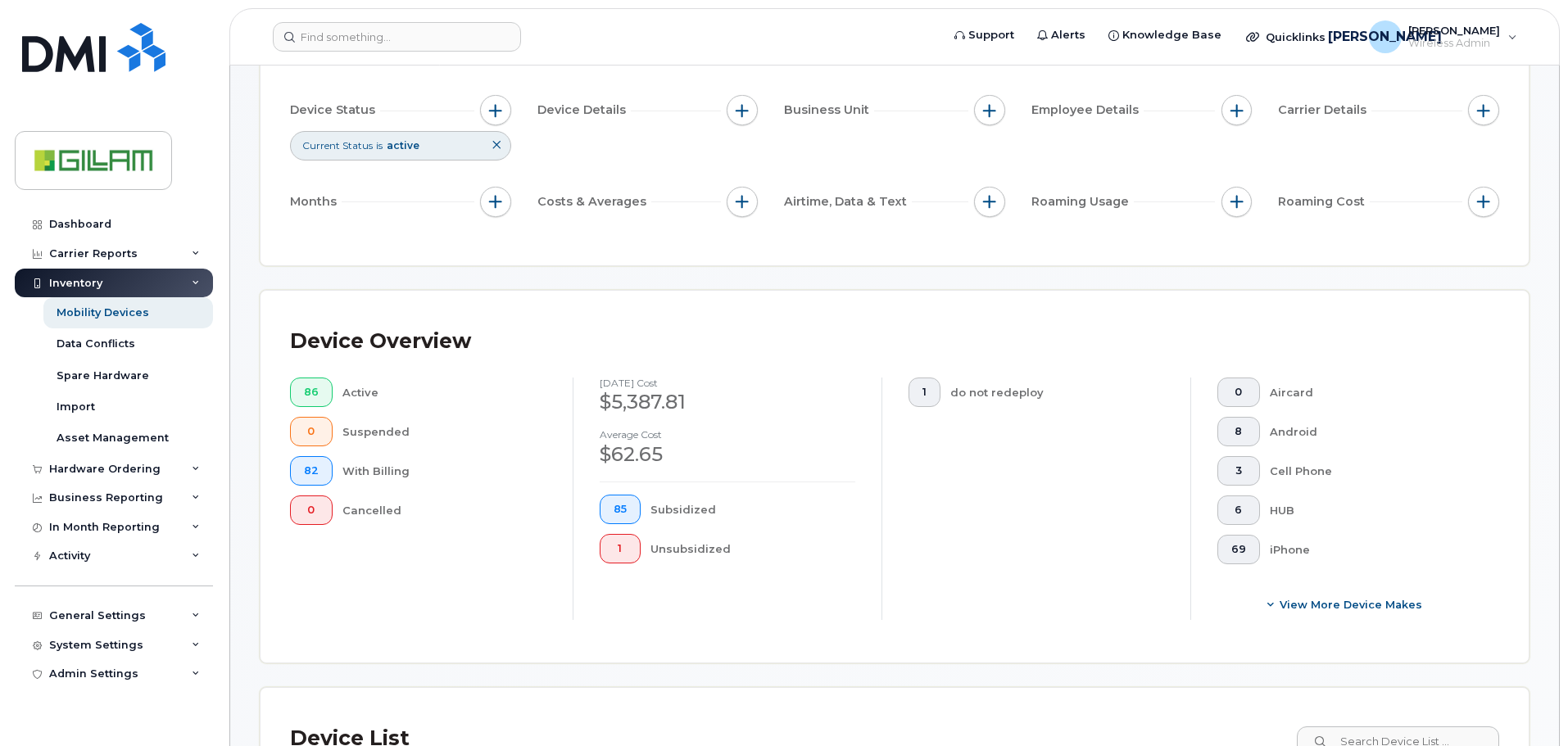
scroll to position [492, 0]
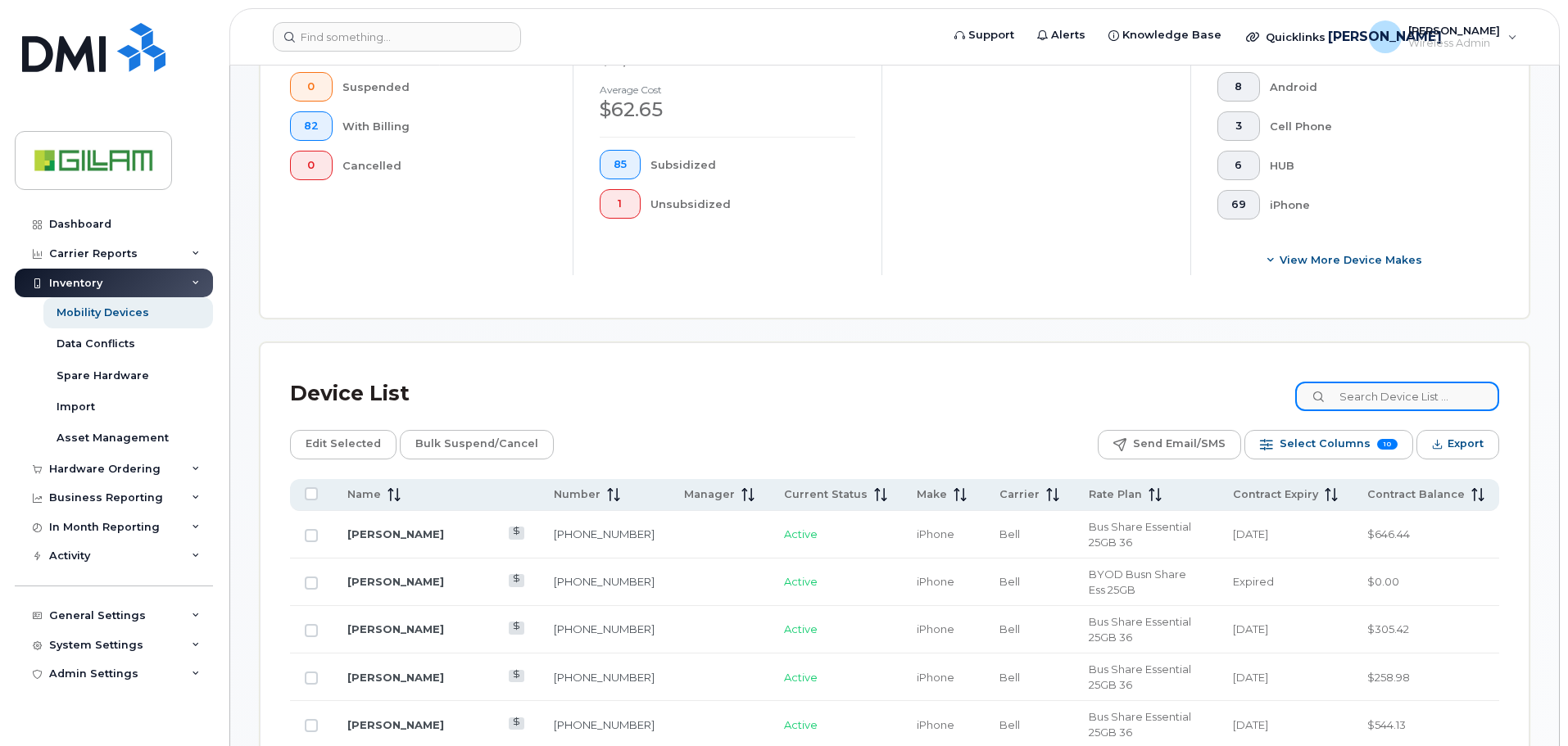
drag, startPoint x: 1371, startPoint y: 392, endPoint x: 1344, endPoint y: 412, distance: 33.6
click at [1370, 393] on input at bounding box center [1397, 396] width 204 height 29
type input "lucas"
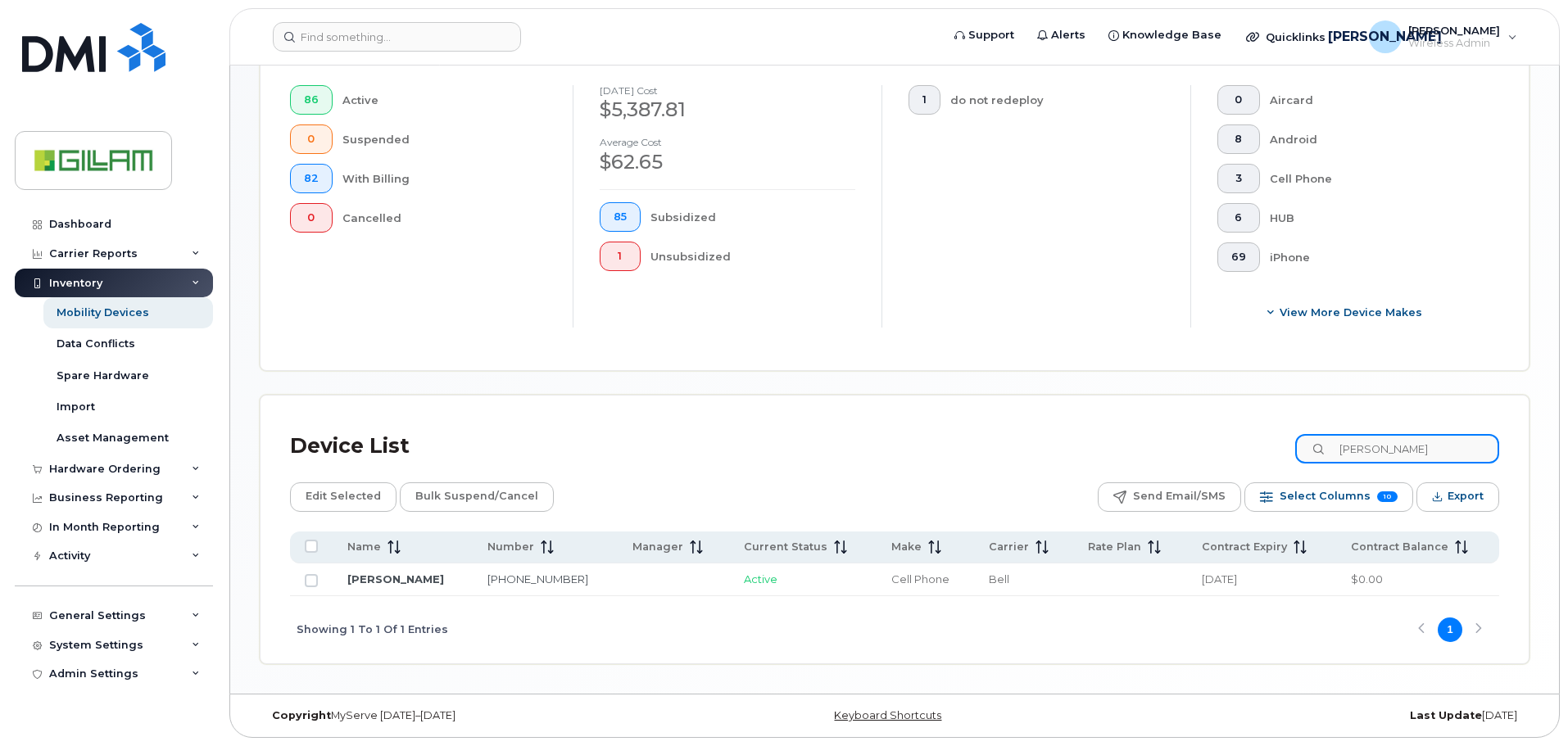
scroll to position [439, 0]
drag, startPoint x: 399, startPoint y: 579, endPoint x: 653, endPoint y: 566, distance: 254.3
click at [399, 579] on link "[PERSON_NAME]" at bounding box center [396, 579] width 97 height 13
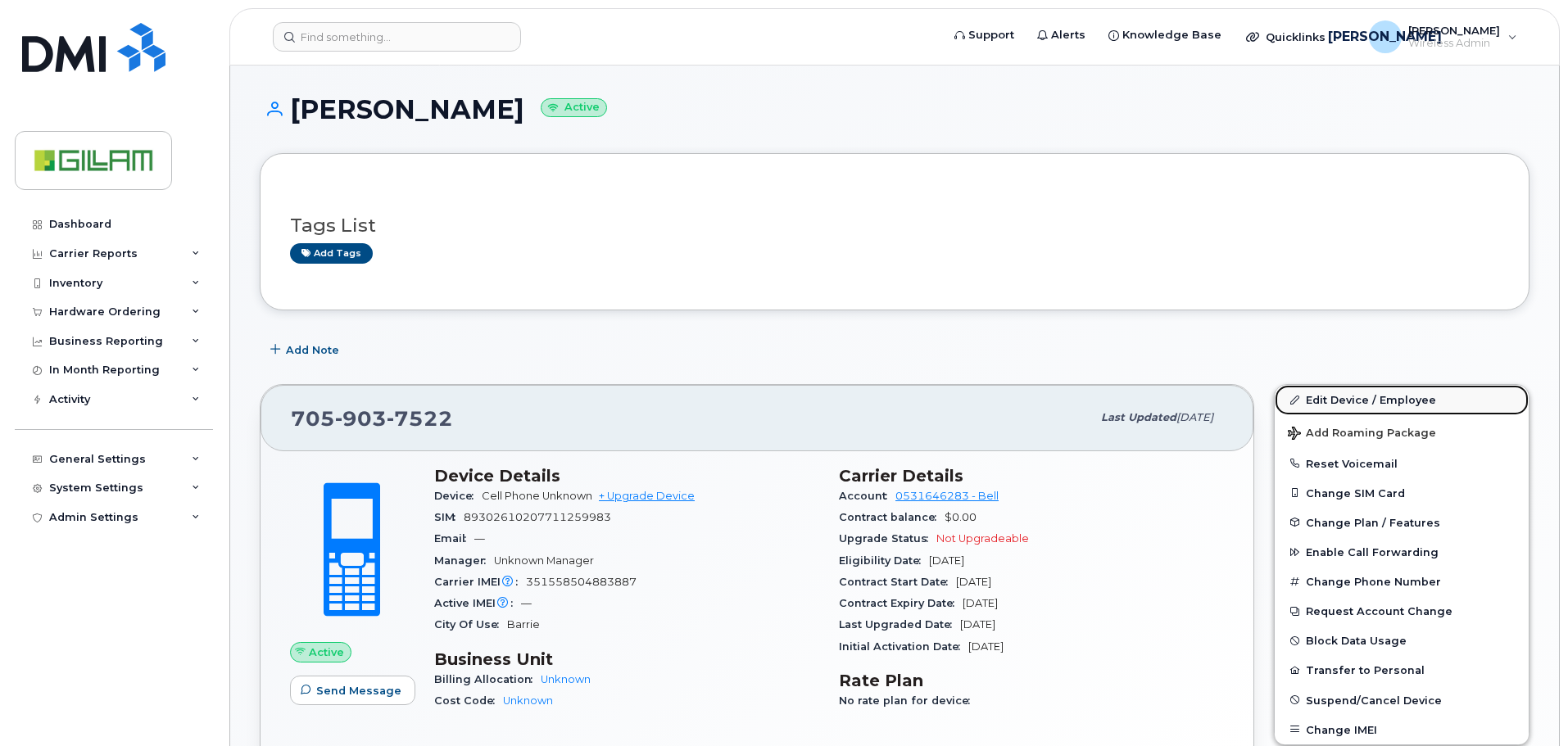
click at [1374, 402] on link "Edit Device / Employee" at bounding box center [1402, 399] width 254 height 29
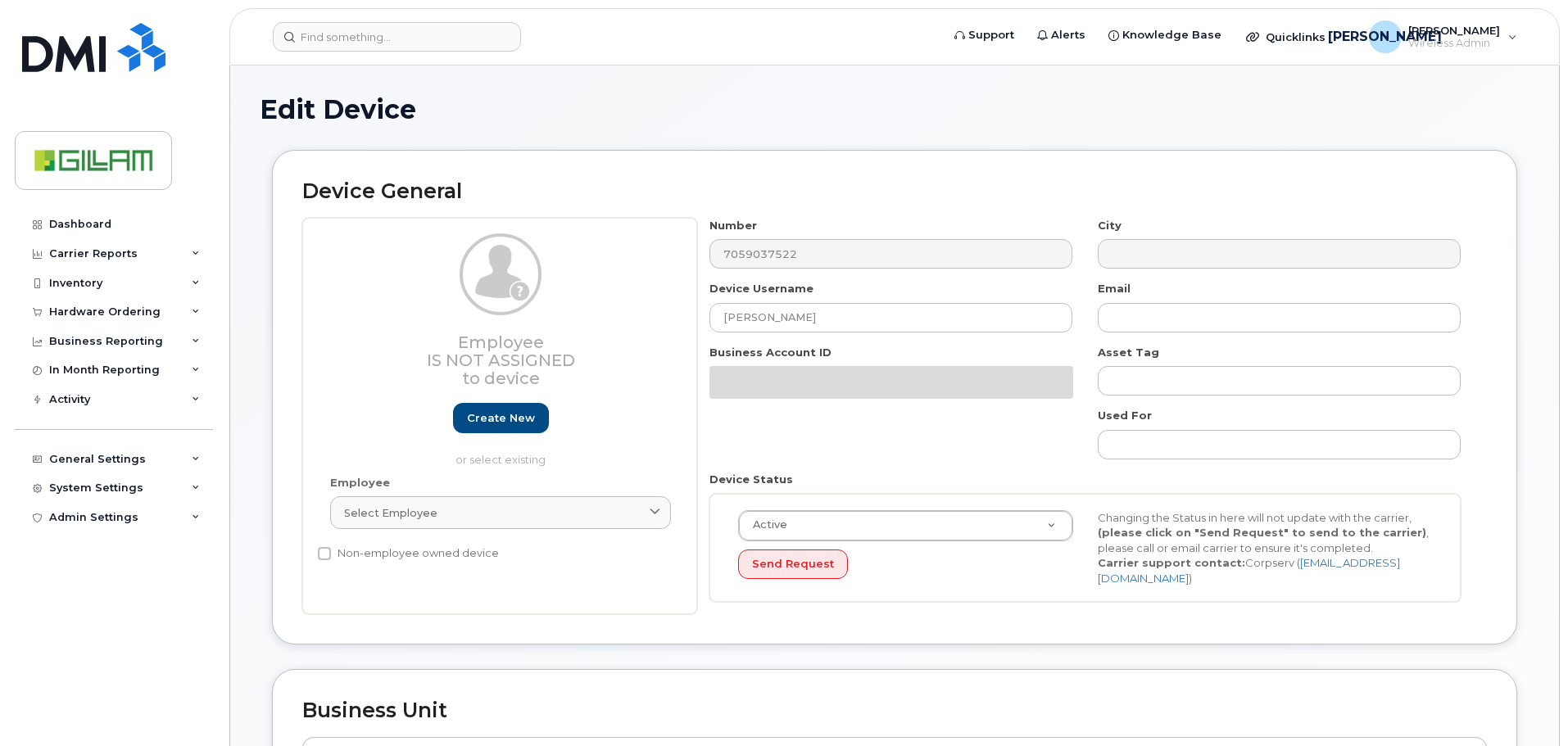
select select "81084"
select select "81083"
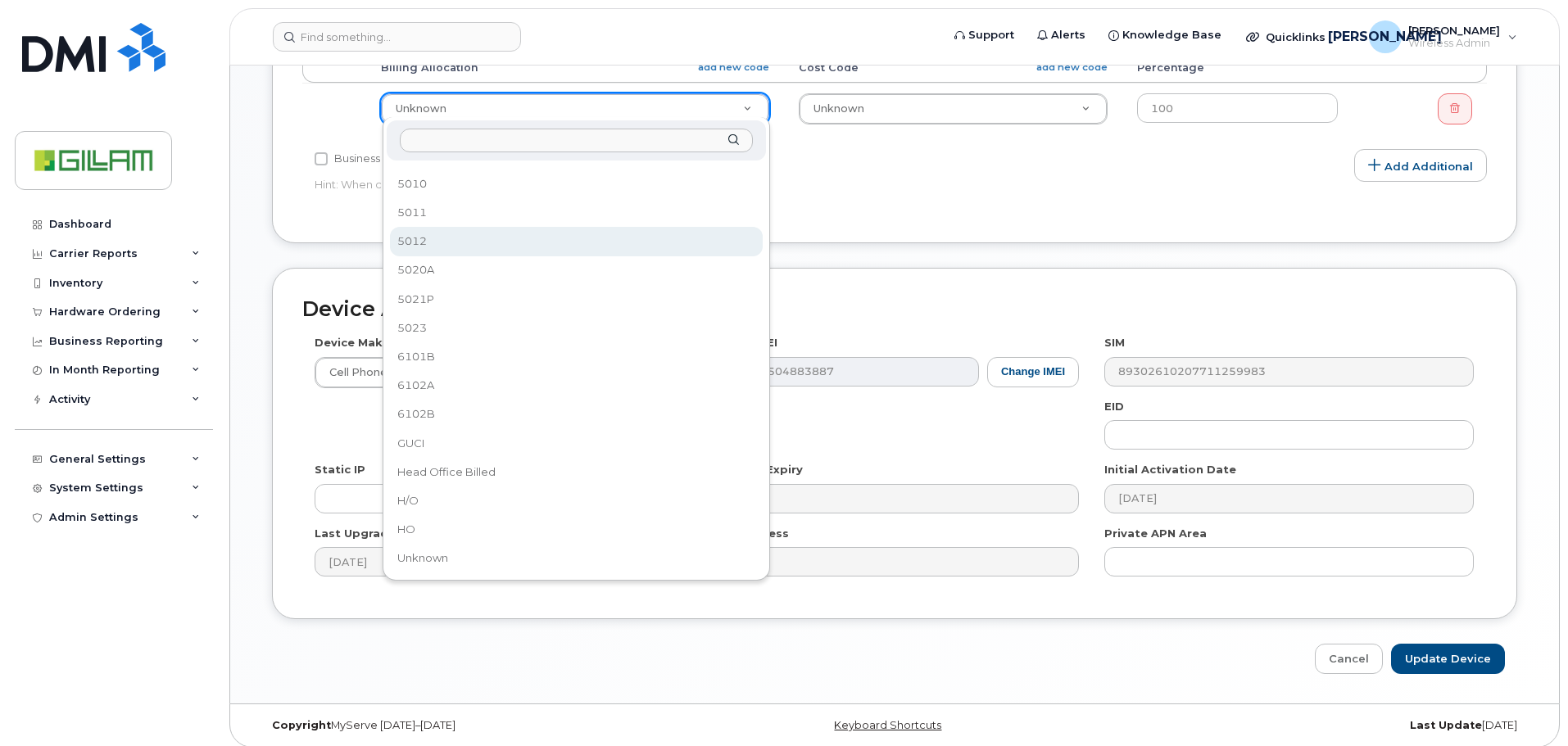
scroll to position [687, 0]
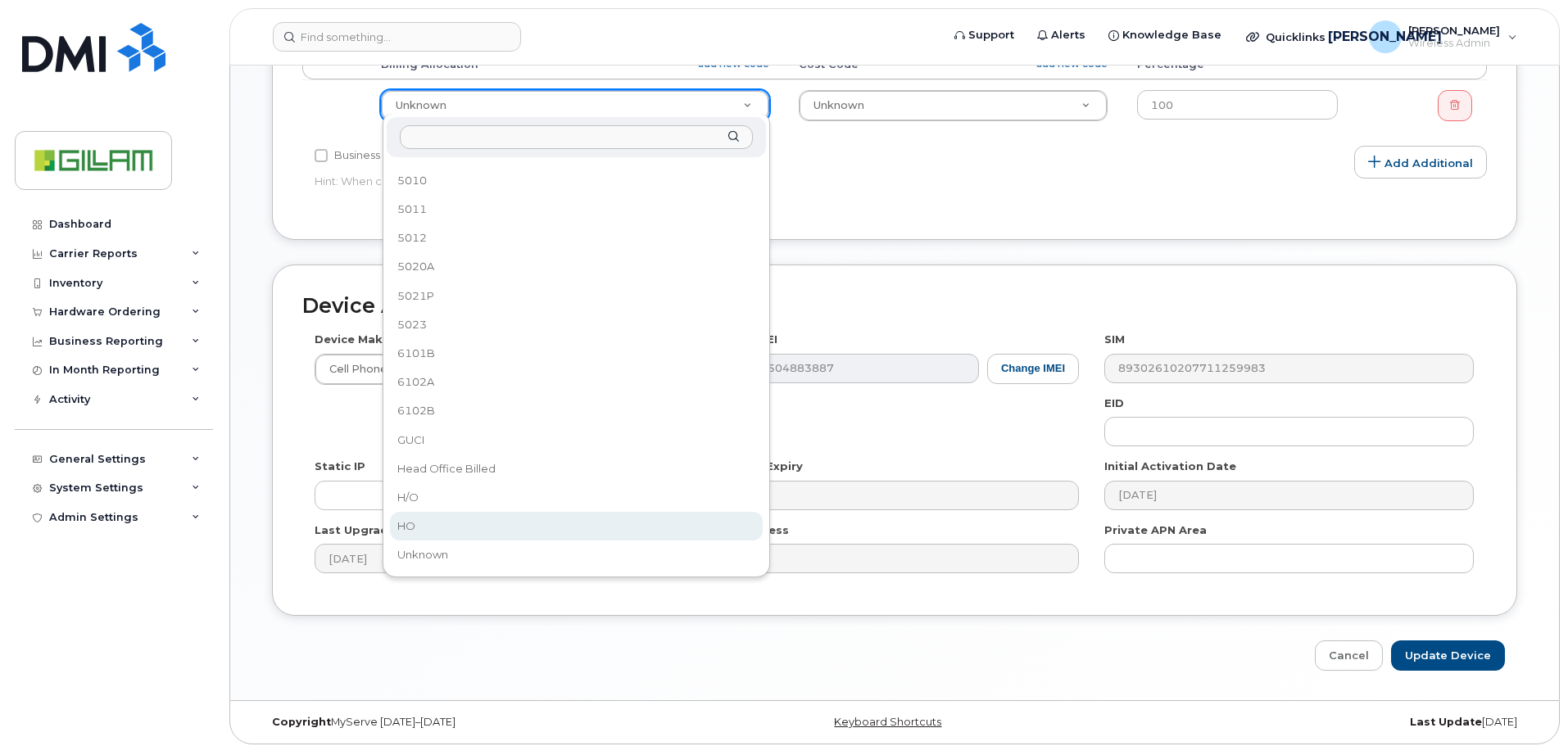
drag, startPoint x: 427, startPoint y: 534, endPoint x: 484, endPoint y: 513, distance: 60.7
select select "5784026"
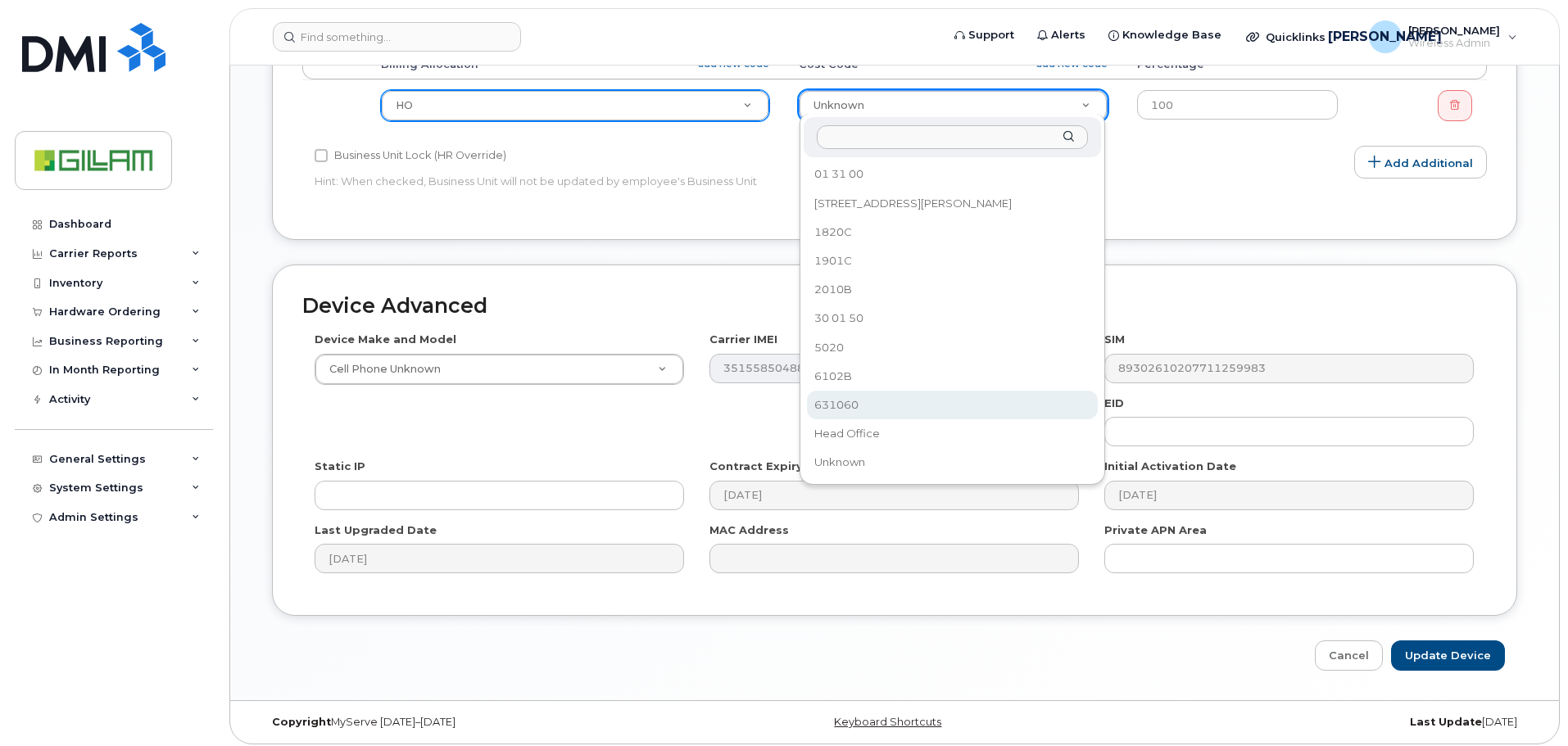
select select "81085"
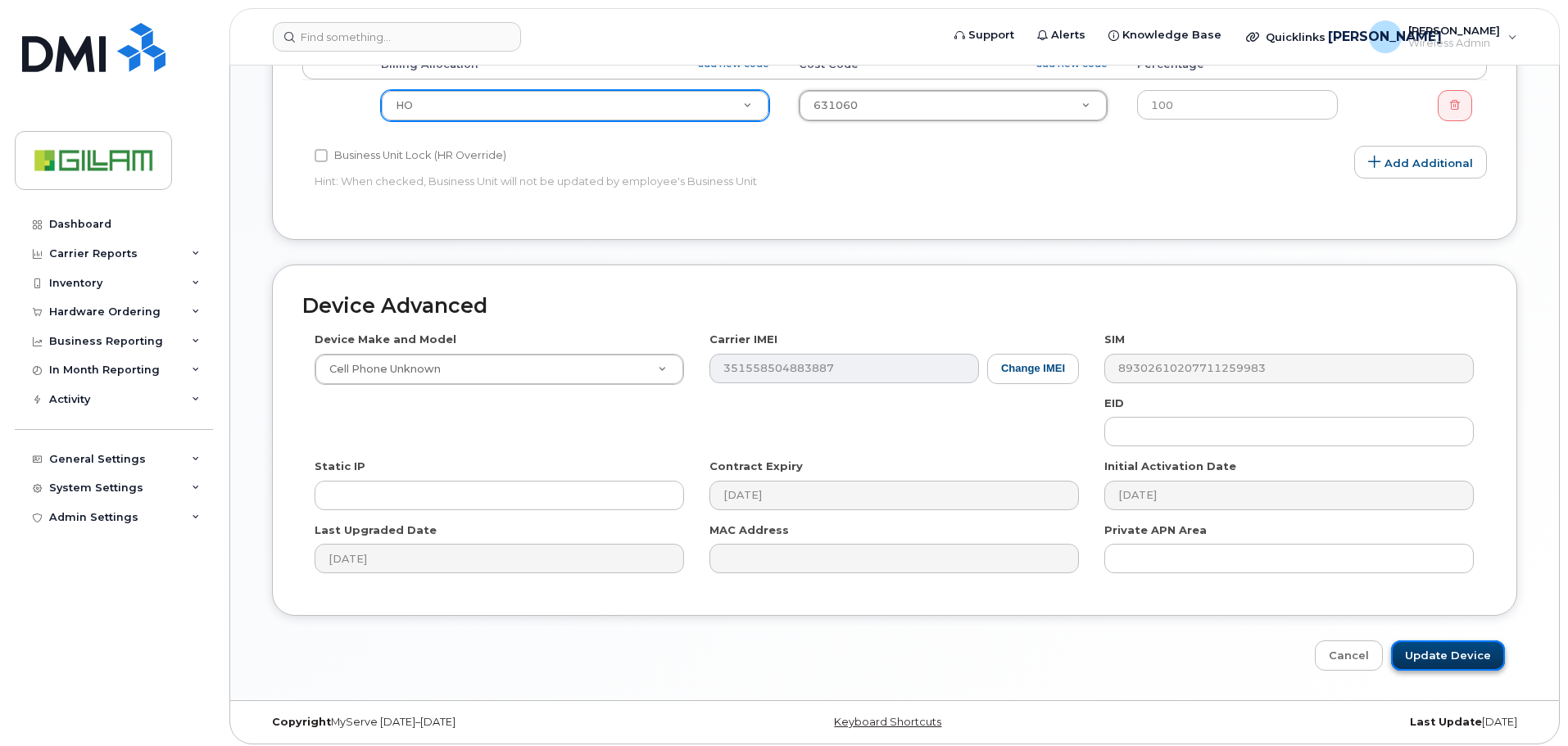
click at [1478, 651] on input "Update Device" at bounding box center [1447, 656] width 114 height 30
type input "Saving..."
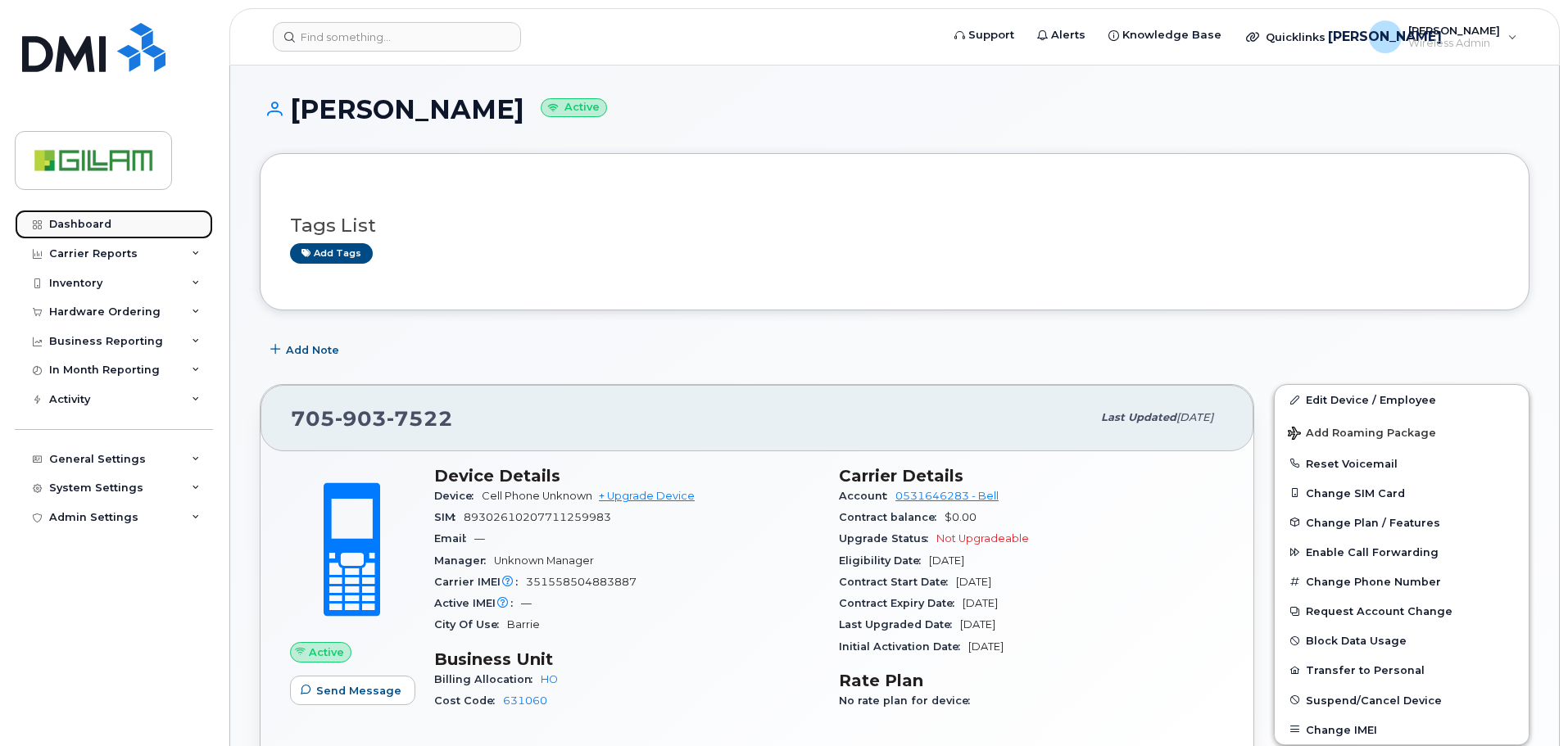
click at [66, 223] on div "Dashboard" at bounding box center [80, 224] width 62 height 13
